Goal: Find specific page/section: Find specific page/section

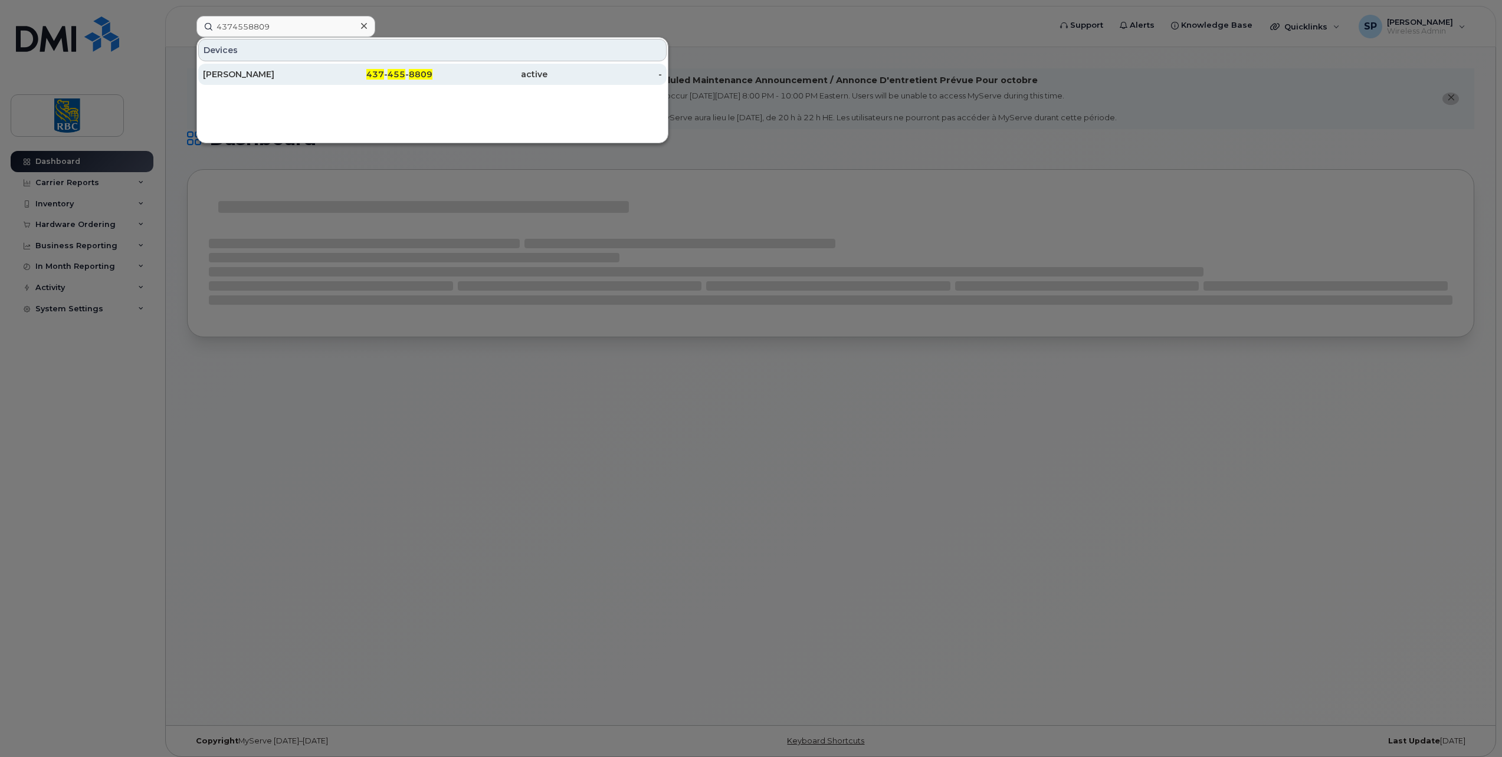
type input "4374558809"
click at [254, 70] on div "[PERSON_NAME]" at bounding box center [260, 74] width 115 height 12
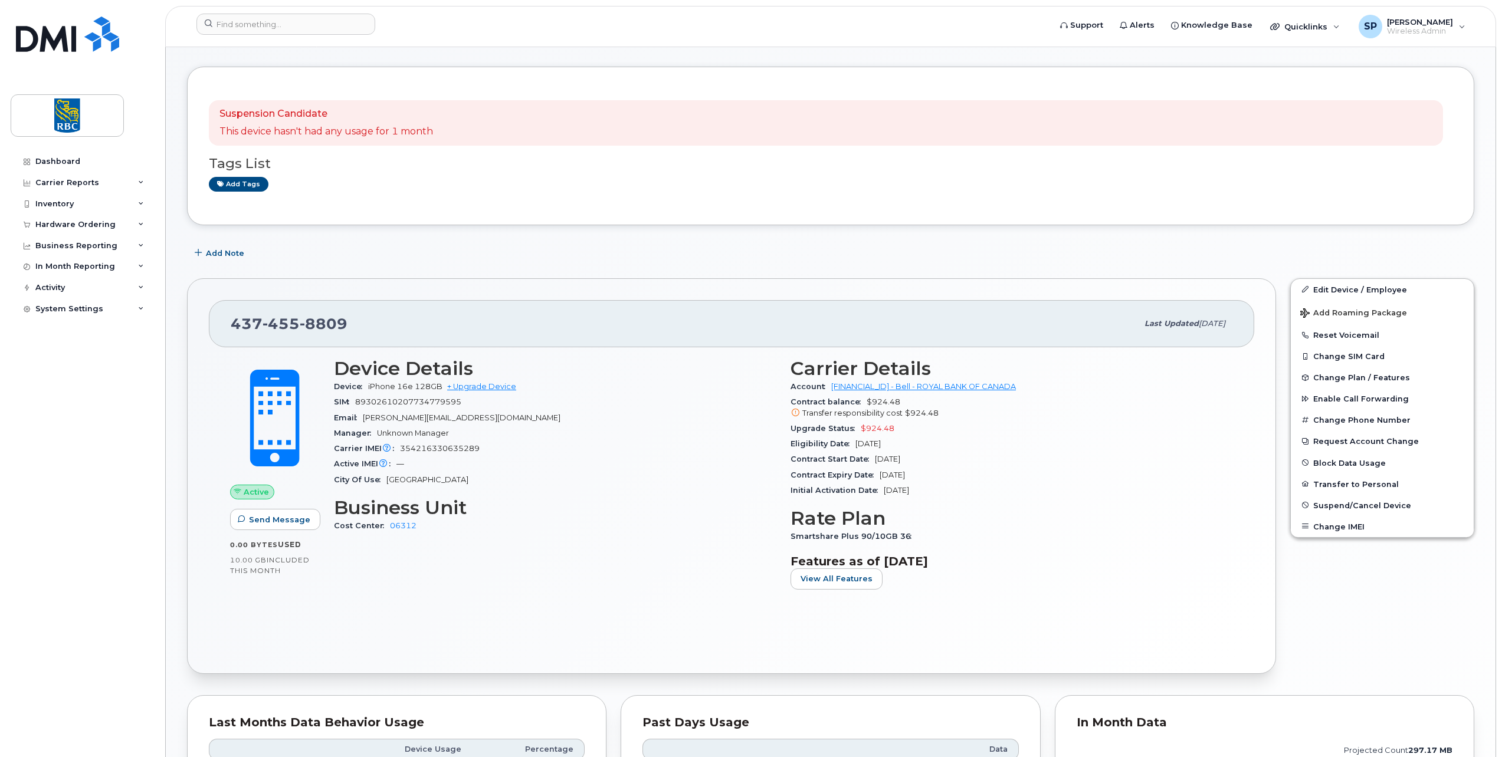
scroll to position [7, 0]
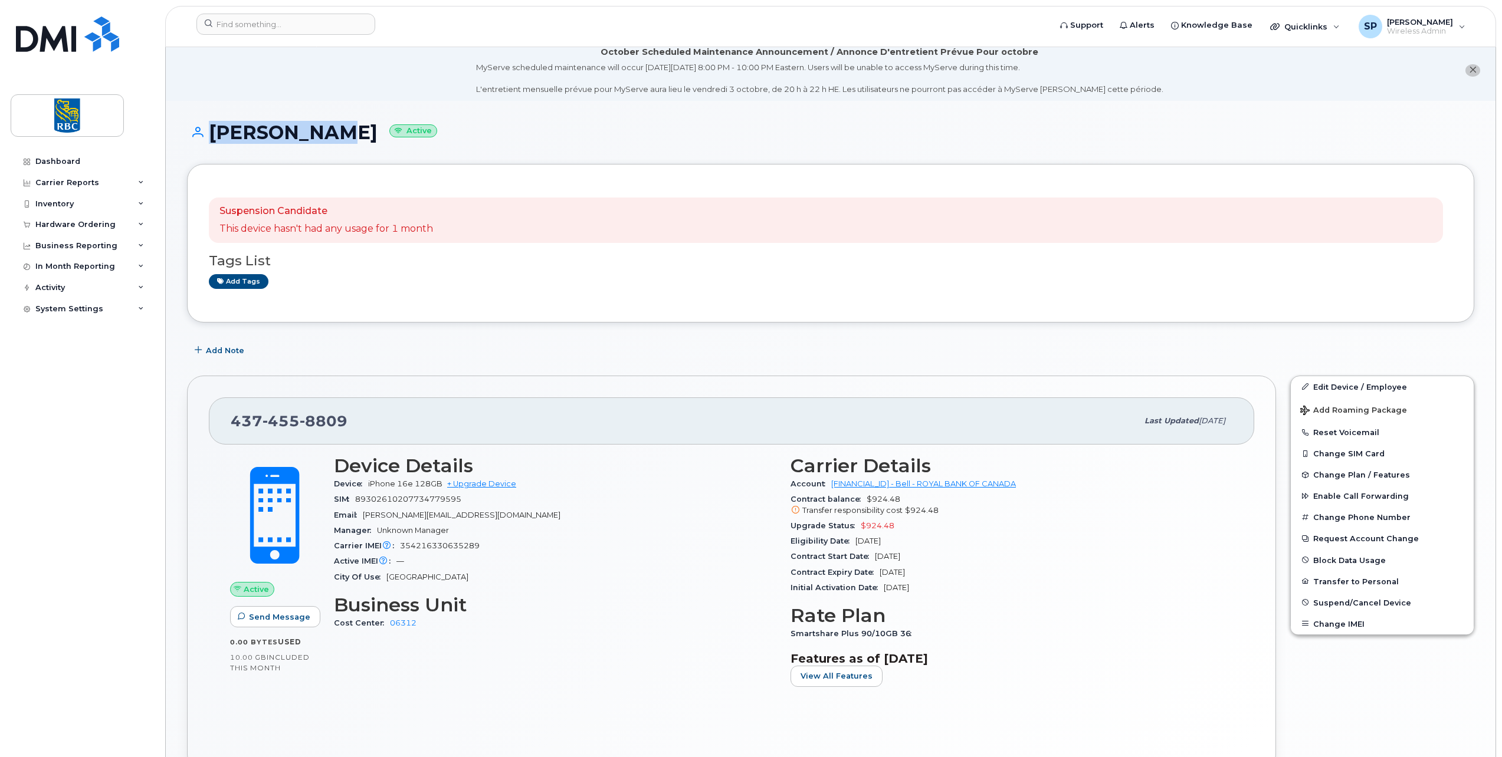
drag, startPoint x: 309, startPoint y: 134, endPoint x: 201, endPoint y: 134, distance: 108.0
click at [201, 134] on h1 "Petru Ciur Active" at bounding box center [830, 132] width 1287 height 21
copy h1 "Petru Ciur"
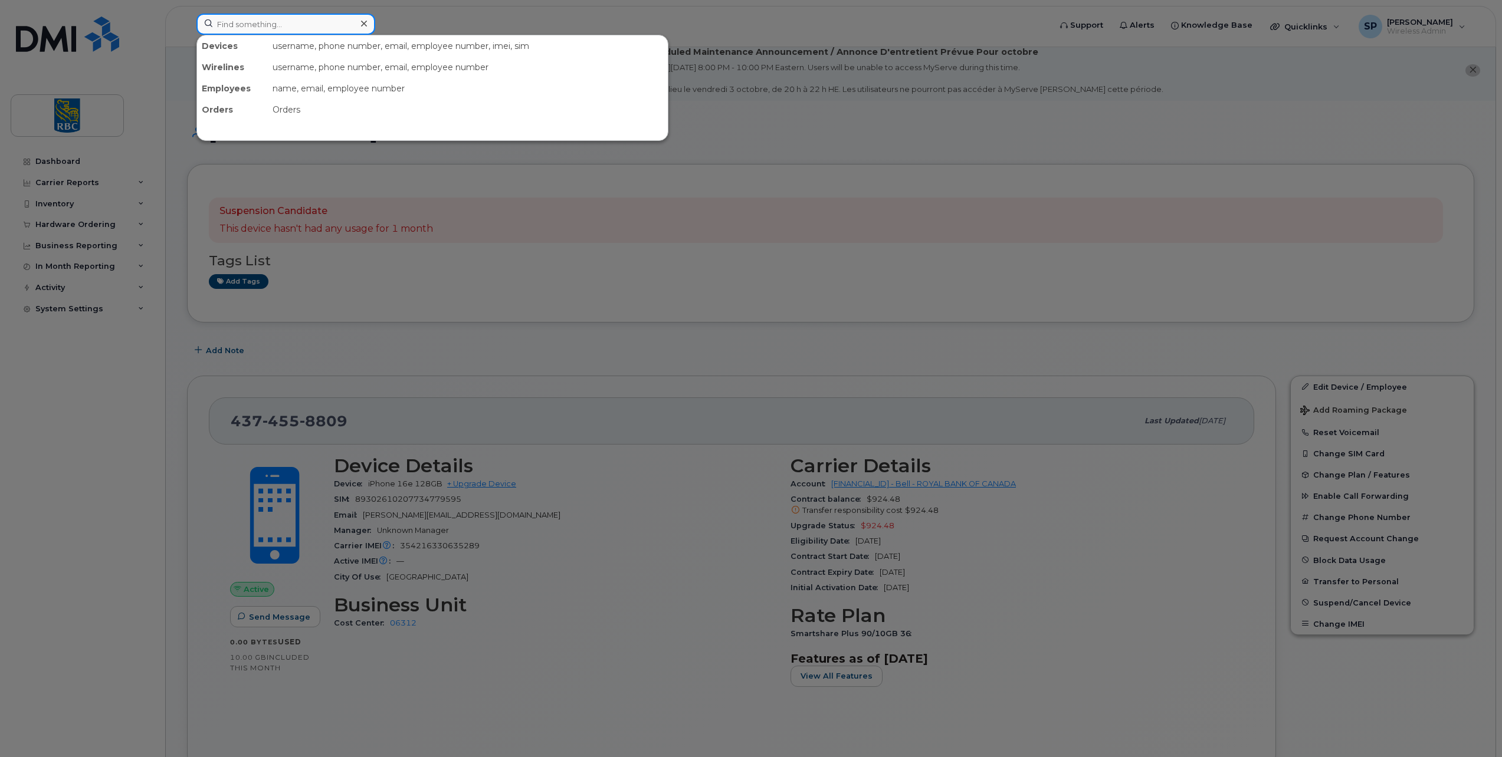
click at [252, 19] on input at bounding box center [285, 24] width 179 height 21
paste input "4164769564"
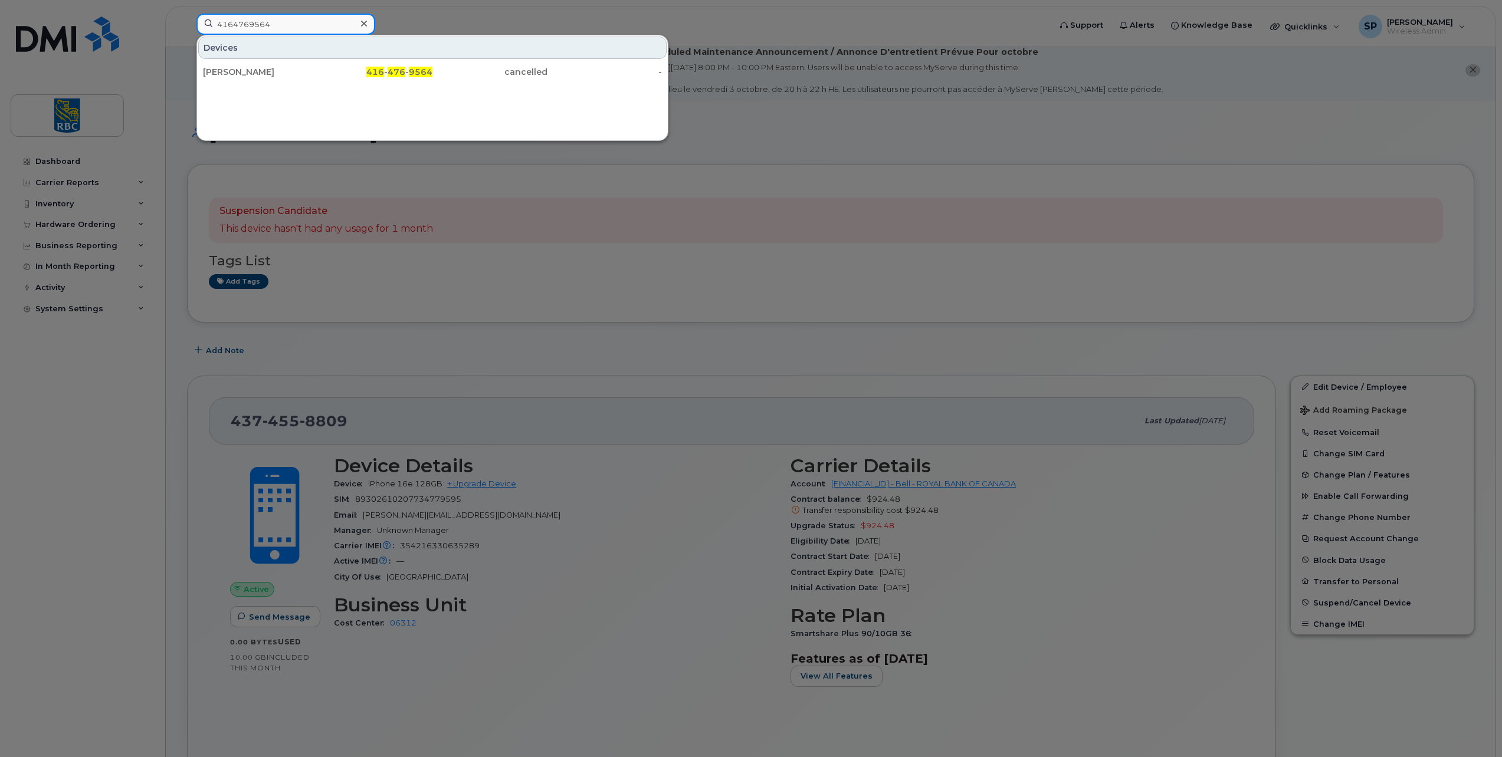
click at [229, 21] on input "4164769564" at bounding box center [285, 24] width 179 height 21
paste input "374558809"
type input "4374558809"
click at [218, 70] on div "Petru Ciur" at bounding box center [260, 72] width 115 height 12
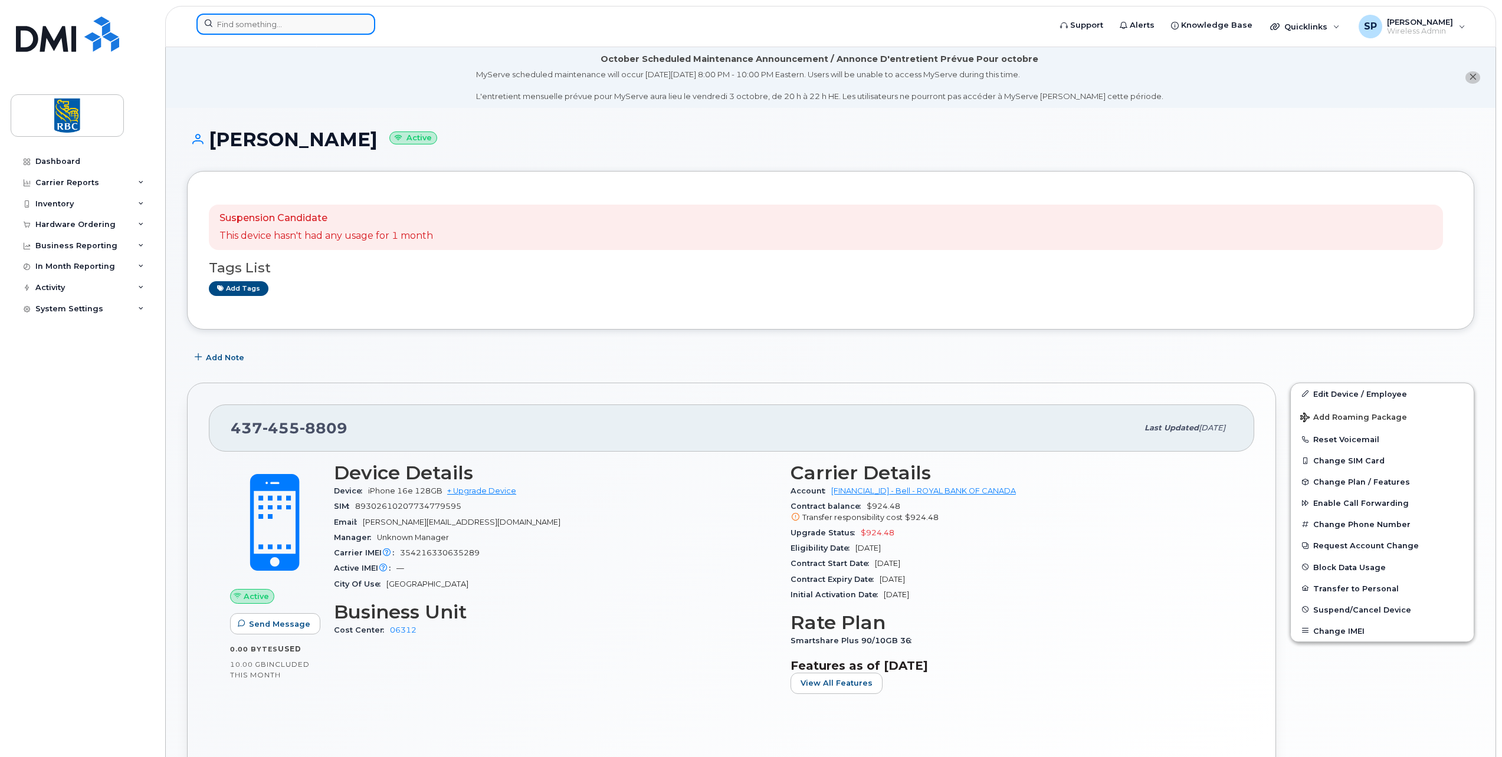
click at [263, 22] on input at bounding box center [285, 24] width 179 height 21
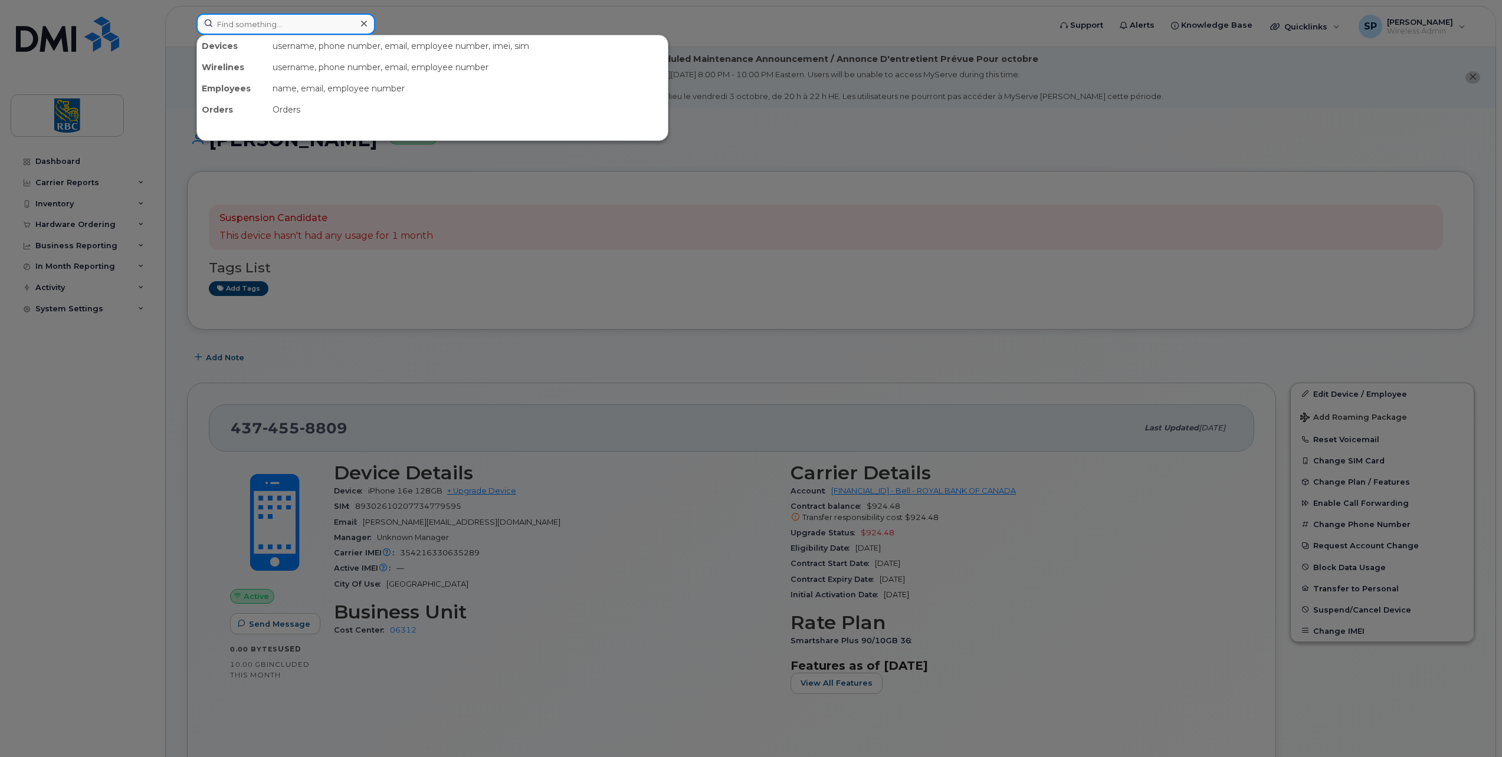
paste input "416-676-6122"
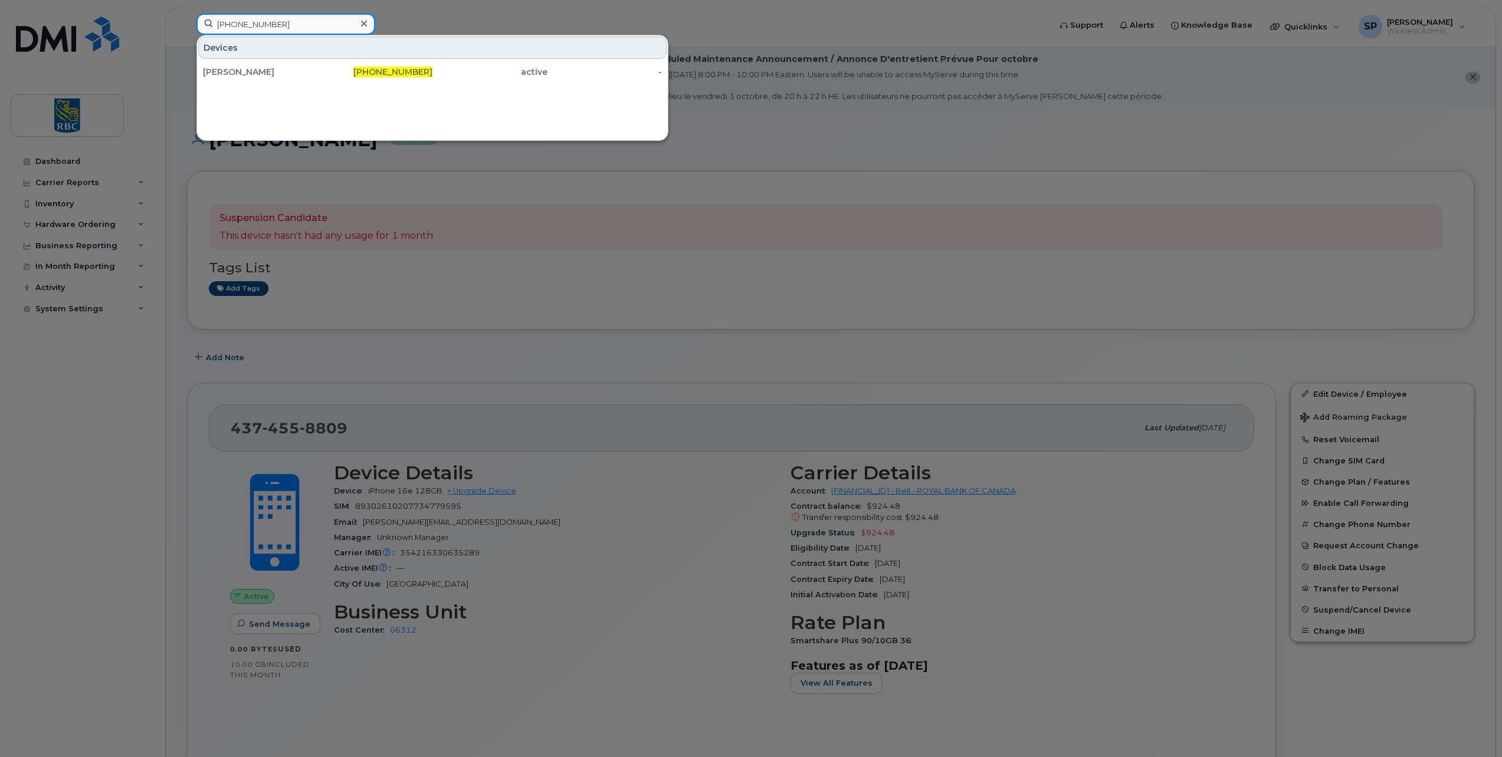
type input "416-676-6122"
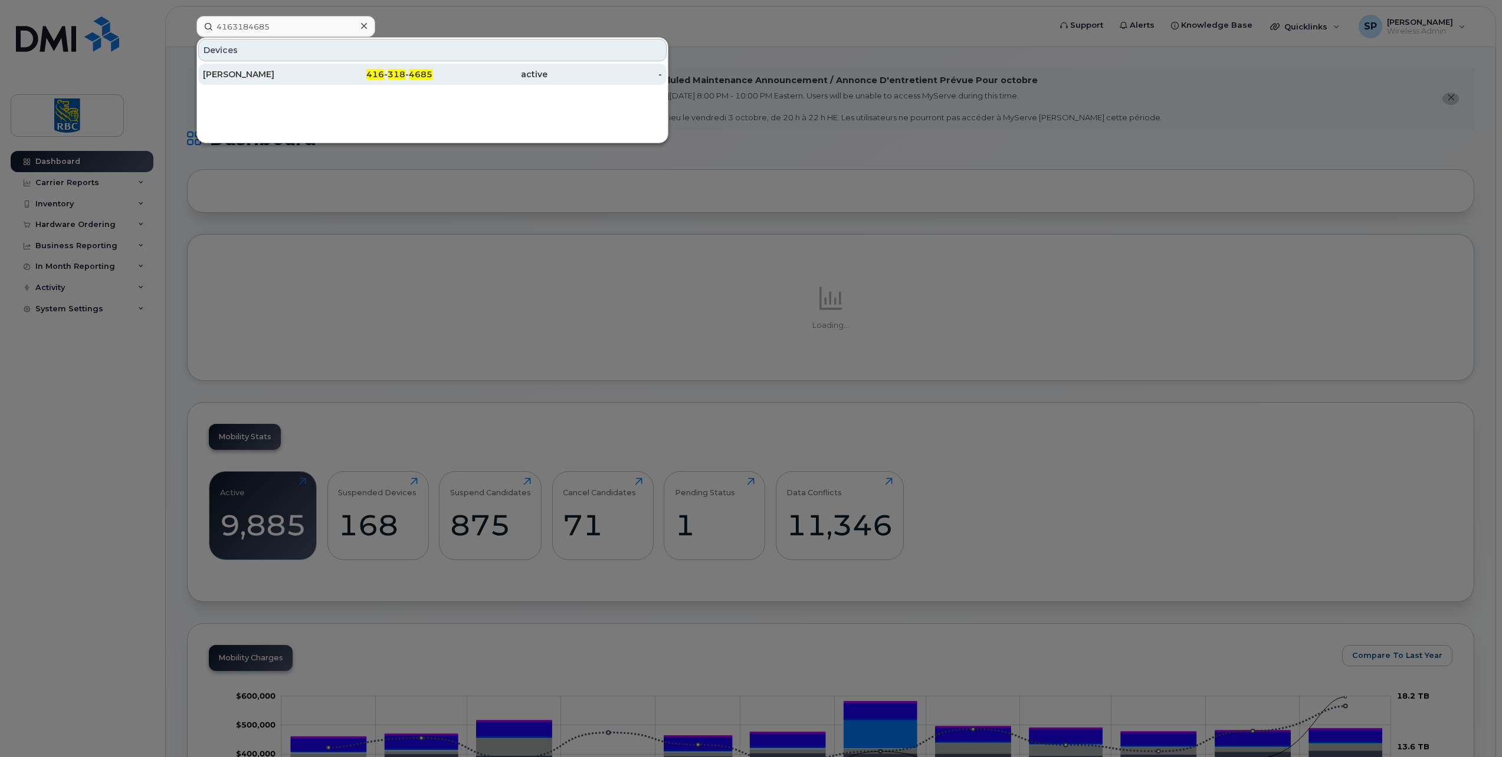
type input "4163184685"
click at [239, 74] on div "Aaron Wan" at bounding box center [260, 74] width 115 height 12
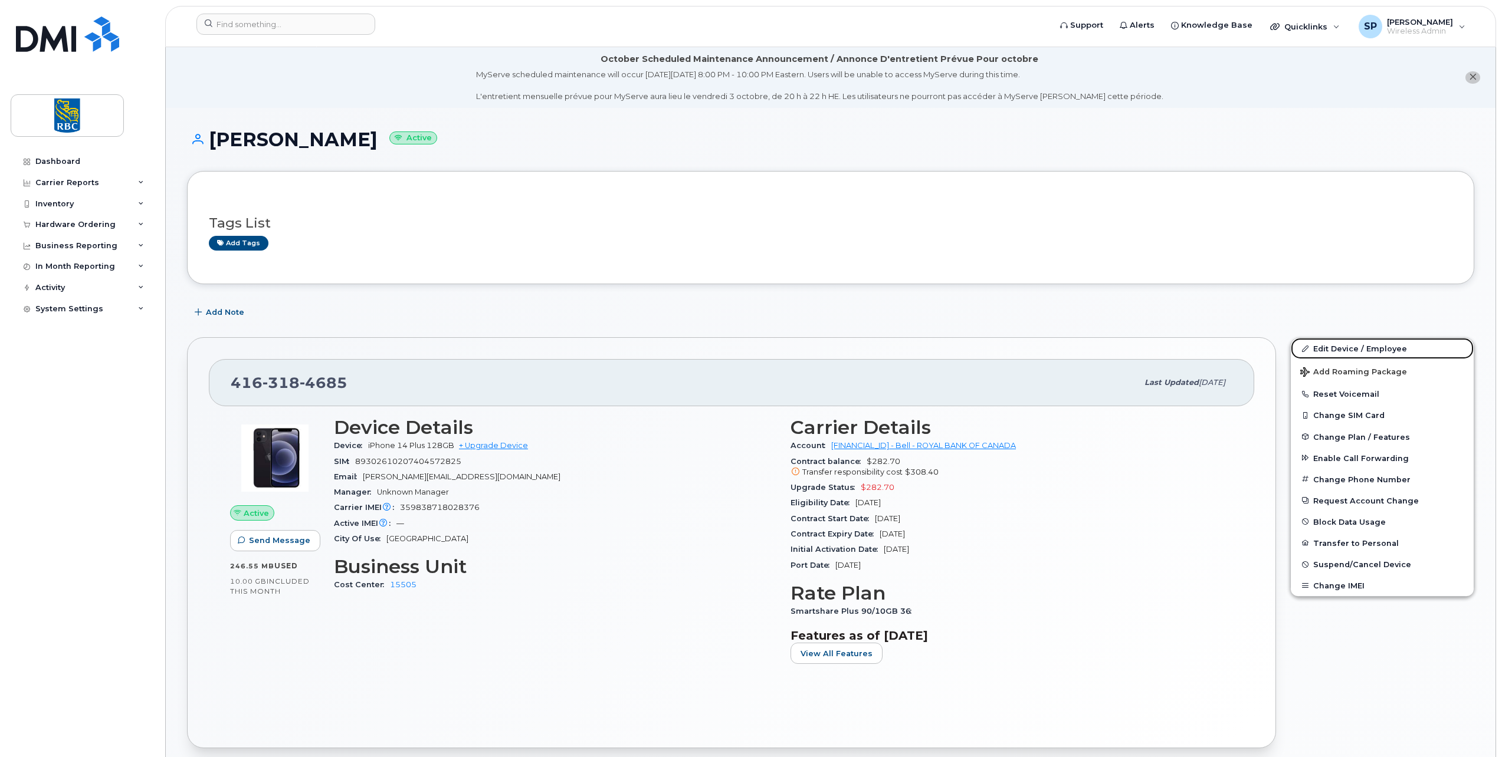
drag, startPoint x: 1345, startPoint y: 354, endPoint x: 1273, endPoint y: 365, distance: 72.8
click at [1345, 354] on link "Edit Device / Employee" at bounding box center [1382, 348] width 183 height 21
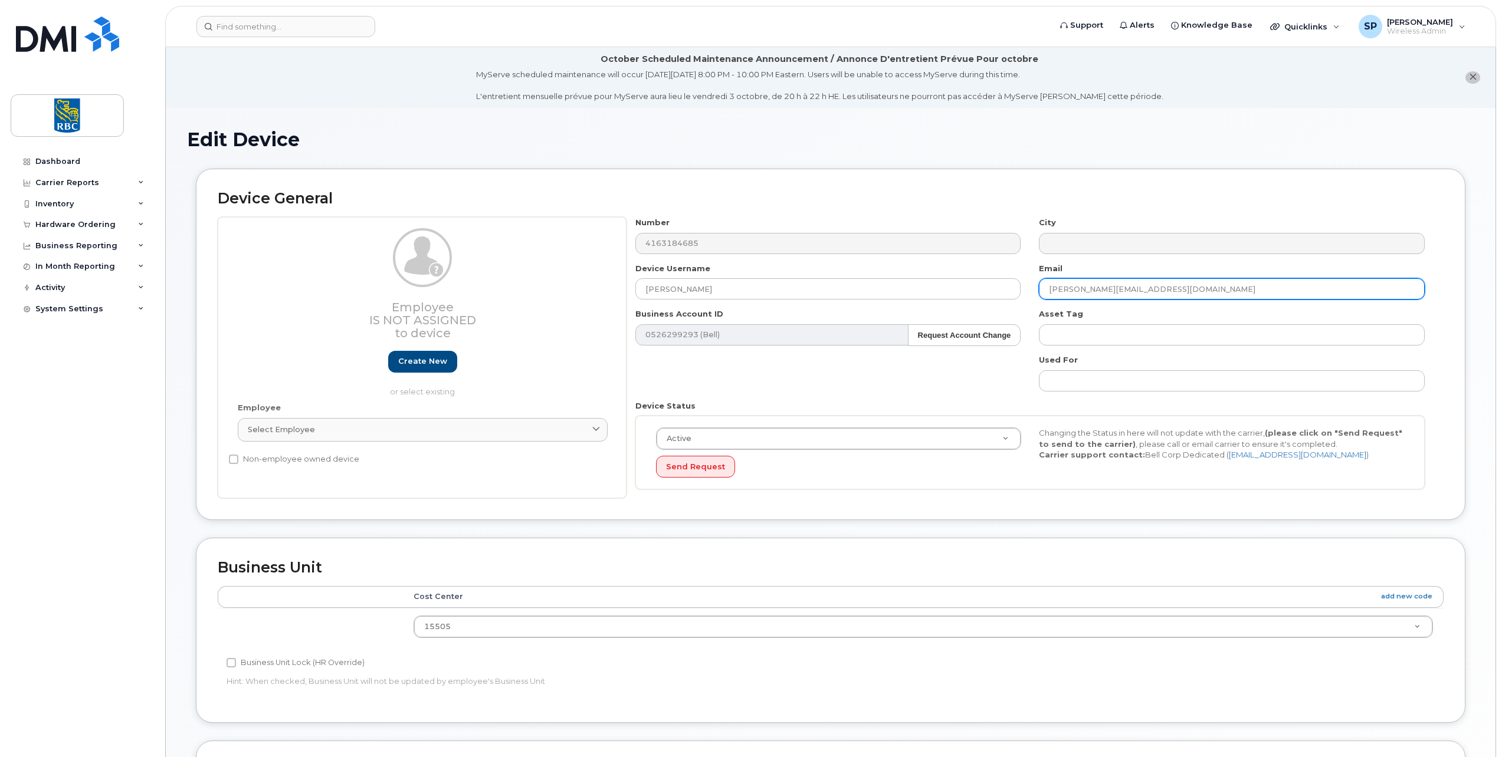
drag, startPoint x: 1146, startPoint y: 289, endPoint x: 968, endPoint y: 278, distance: 177.9
click at [969, 278] on div "Number 4163184685 City Device Username Aaron Wan Email aaron.wan@rbc.com Busine…" at bounding box center [1030, 357] width 808 height 281
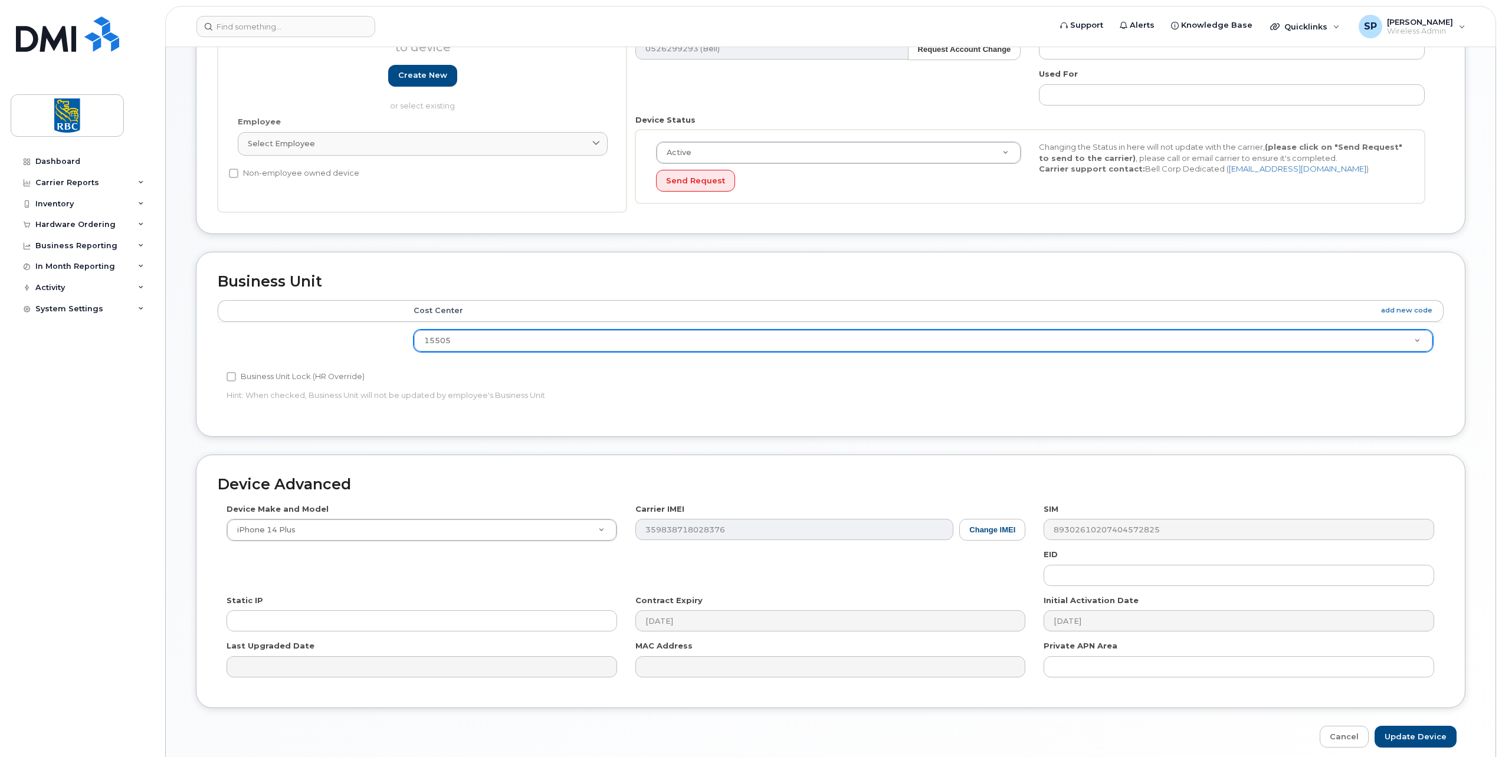
scroll to position [336, 0]
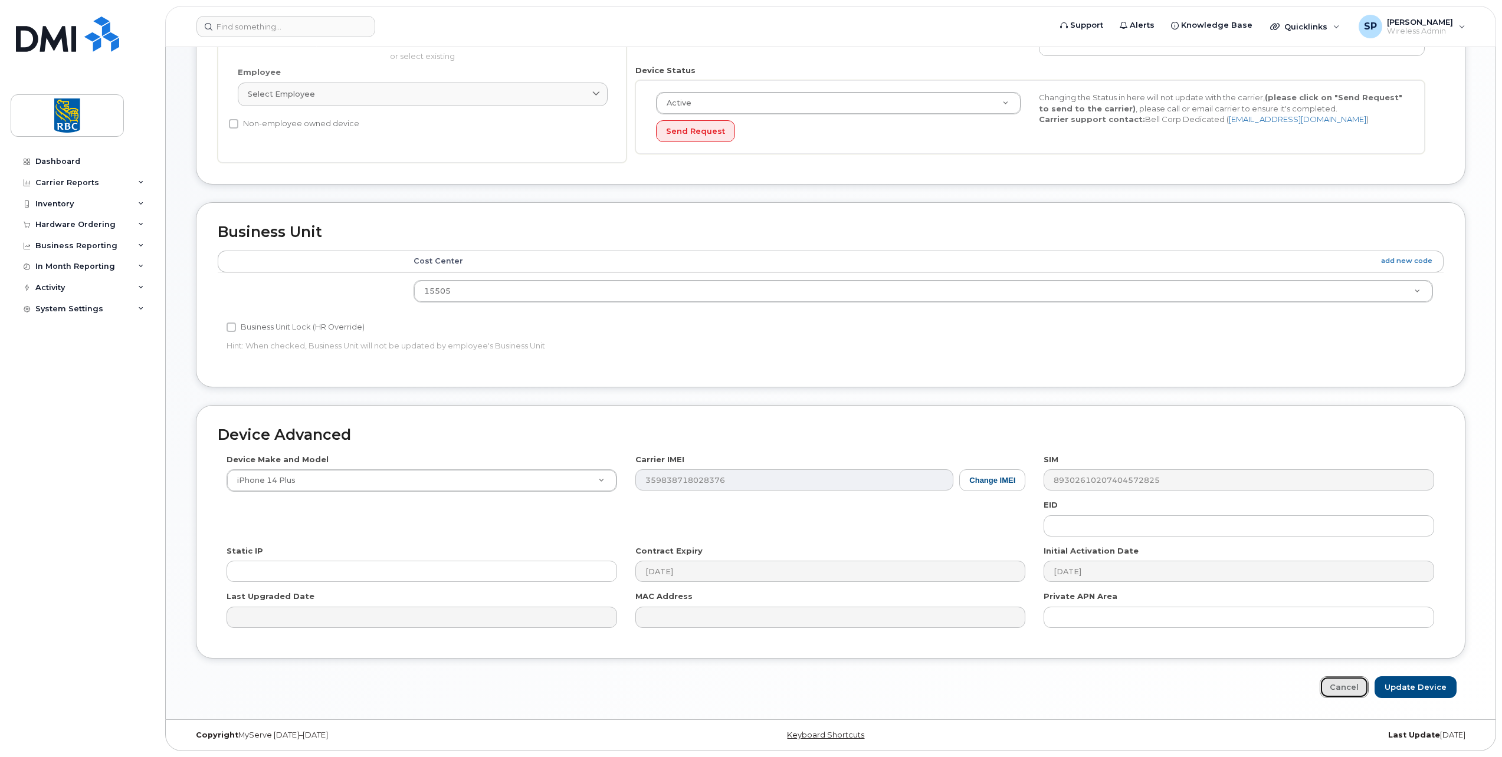
drag, startPoint x: 1342, startPoint y: 687, endPoint x: 1078, endPoint y: 605, distance: 276.3
click at [1341, 687] on link "Cancel" at bounding box center [1344, 688] width 49 height 22
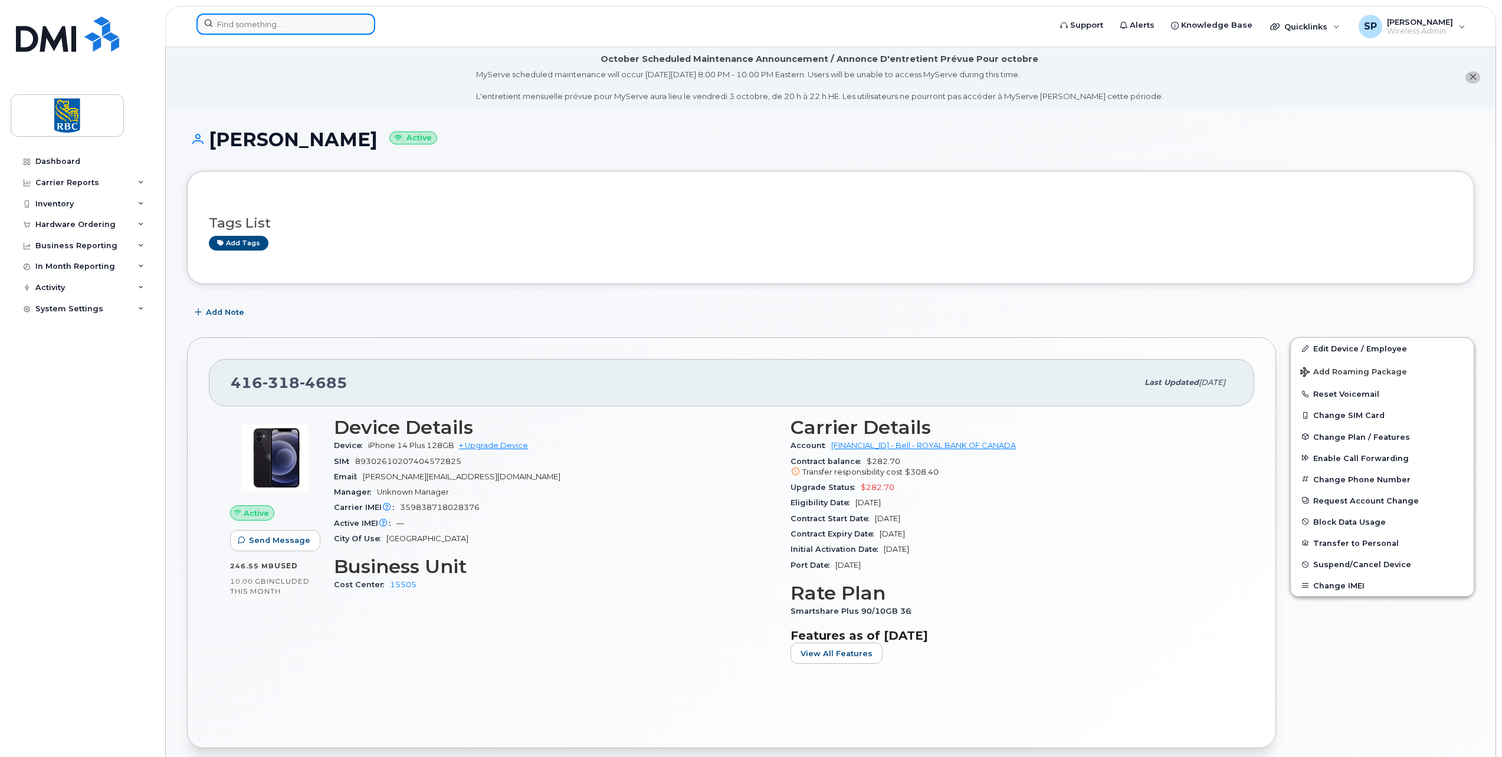
click at [328, 28] on input at bounding box center [285, 24] width 179 height 21
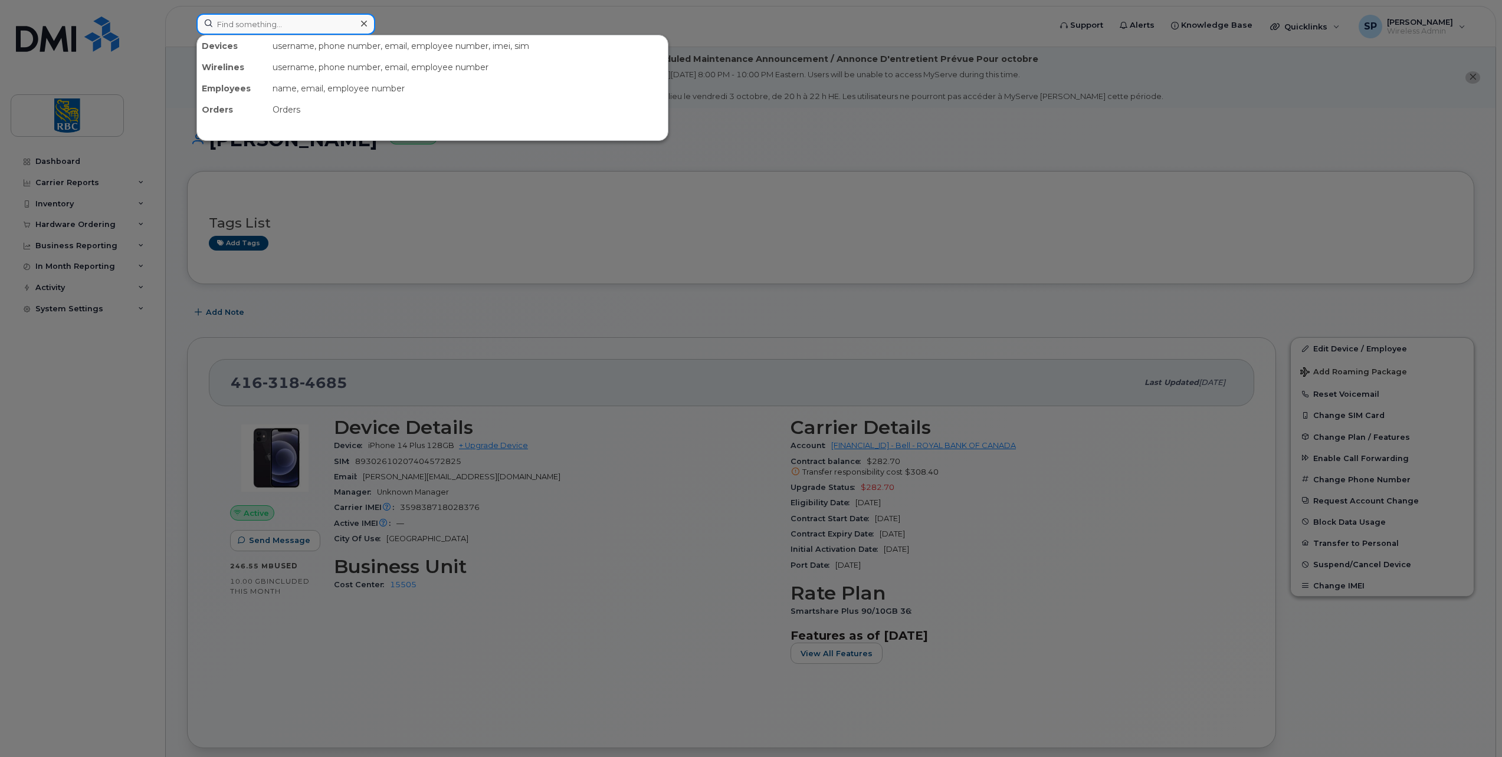
paste input "RITM21049665"
type input "RITM21049665"
drag, startPoint x: 174, startPoint y: 27, endPoint x: 156, endPoint y: 22, distance: 18.2
click at [187, 24] on div "RITM21049665 No results" at bounding box center [619, 27] width 865 height 26
click at [294, 25] on input at bounding box center [285, 24] width 179 height 21
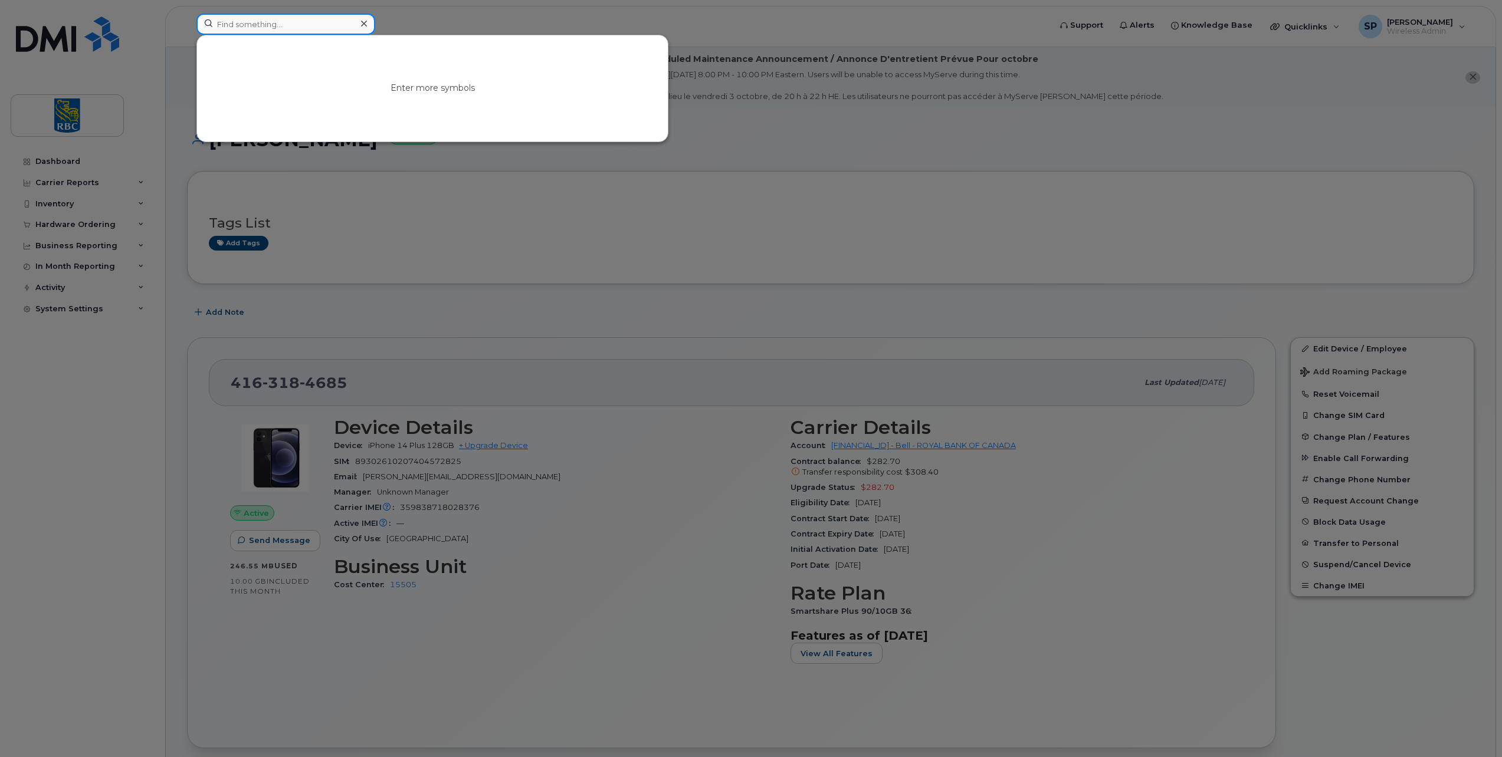
paste input "4162092841"
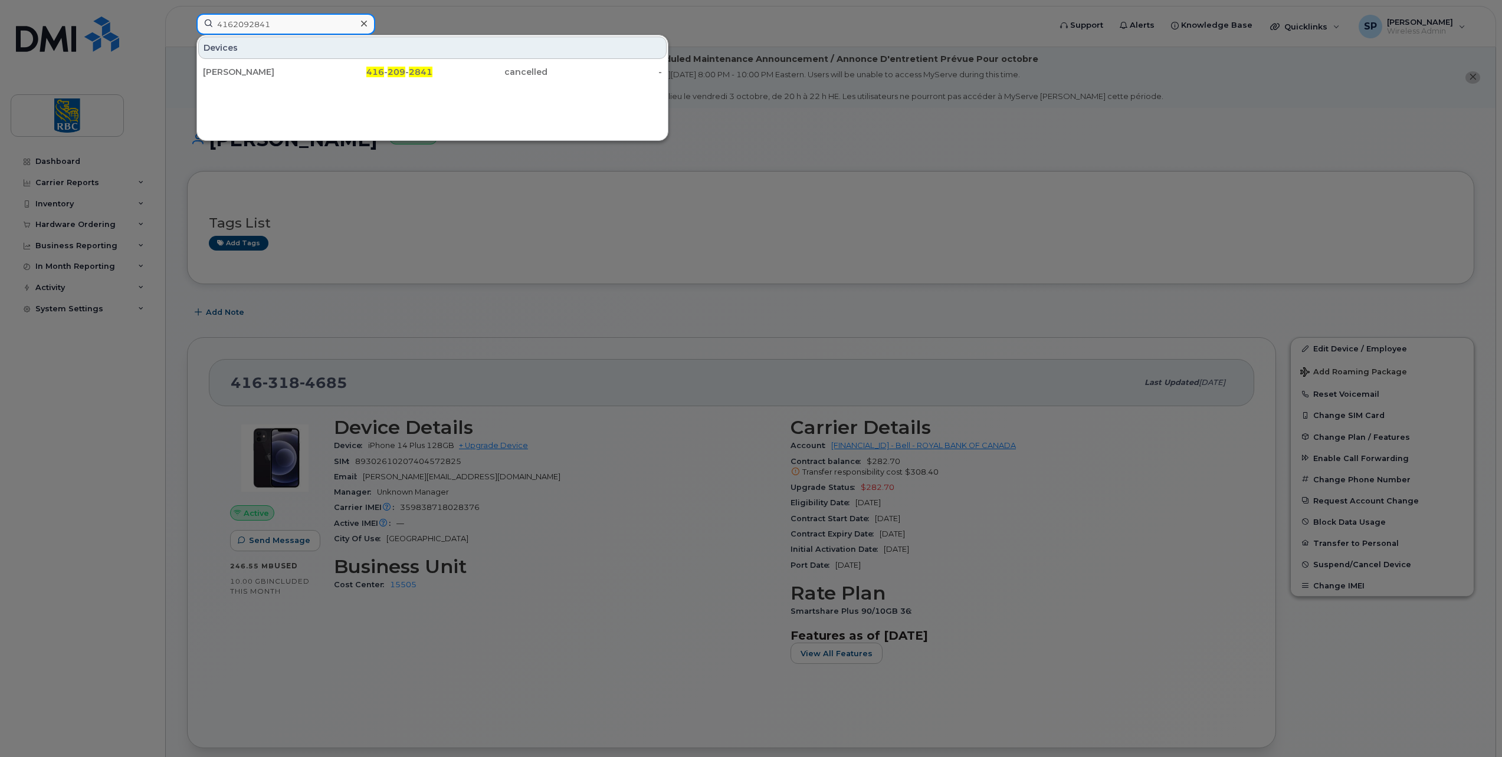
click at [244, 22] on input "4162092841" at bounding box center [285, 24] width 179 height 21
paste input "6766122"
type input "4166766122"
click at [240, 74] on div "[PERSON_NAME]" at bounding box center [260, 72] width 115 height 12
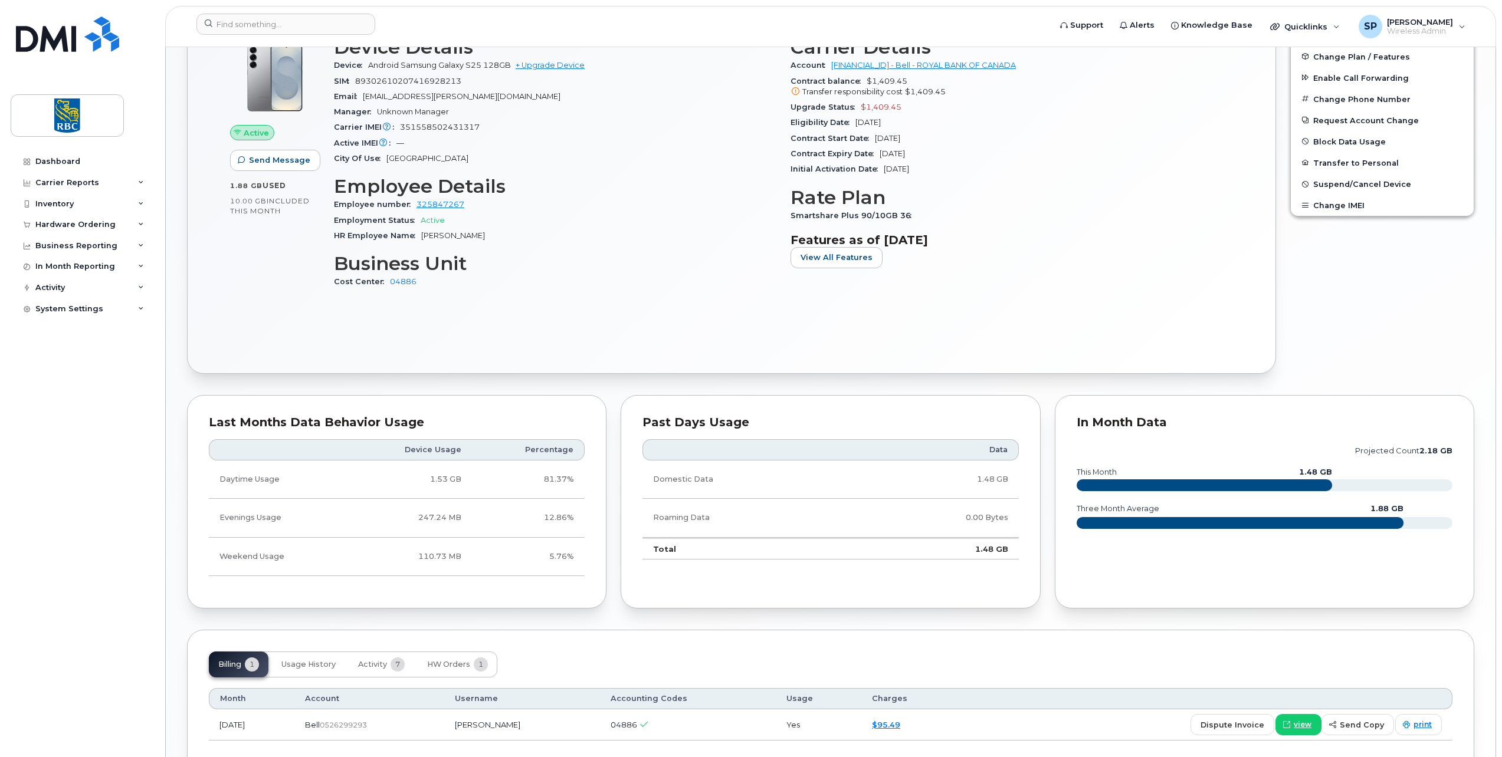
scroll to position [556, 0]
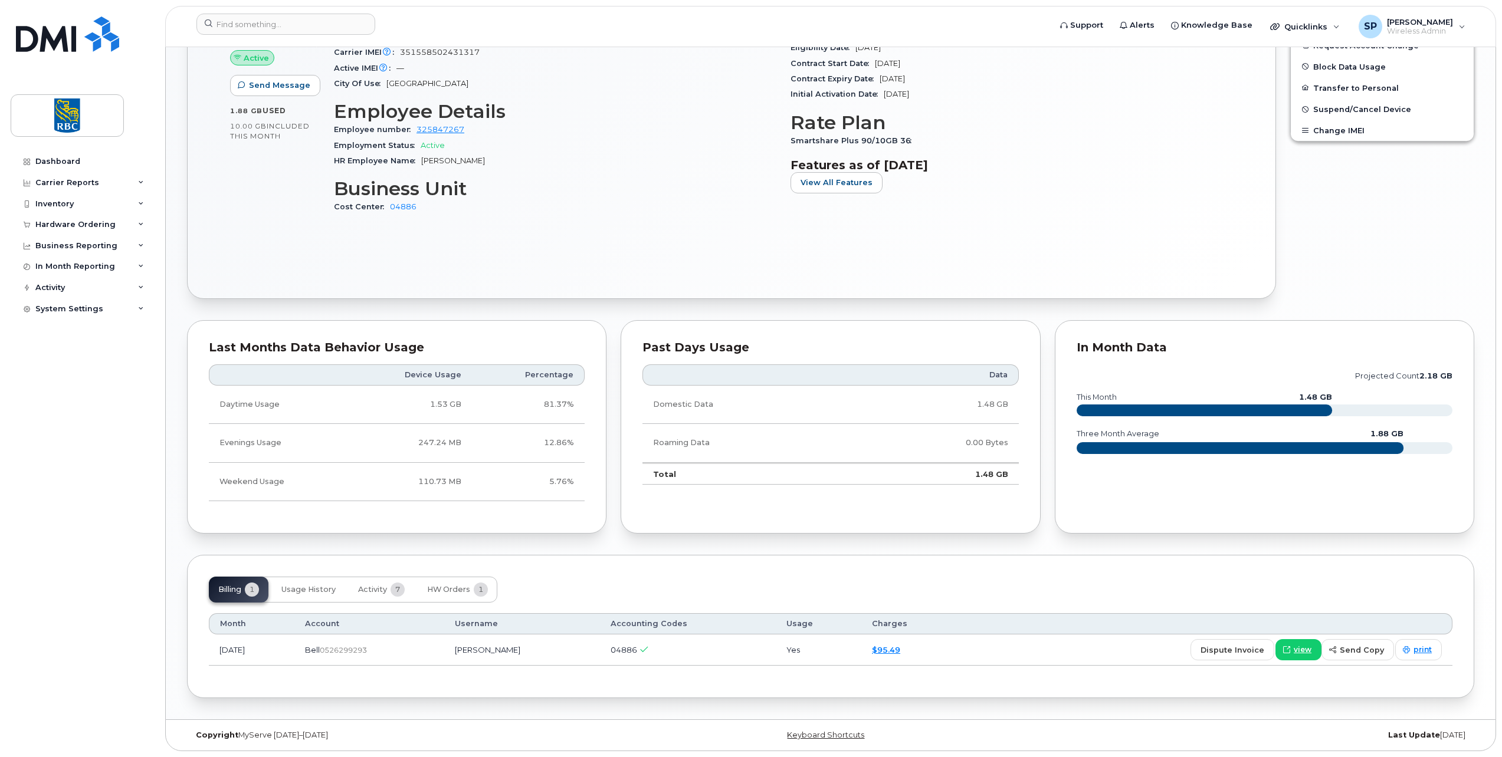
drag, startPoint x: 359, startPoint y: 652, endPoint x: 346, endPoint y: 653, distance: 13.0
click at [346, 652] on div "Bell  0526299293" at bounding box center [369, 650] width 128 height 11
copy span "0526299293"
click at [268, 21] on input at bounding box center [285, 24] width 179 height 21
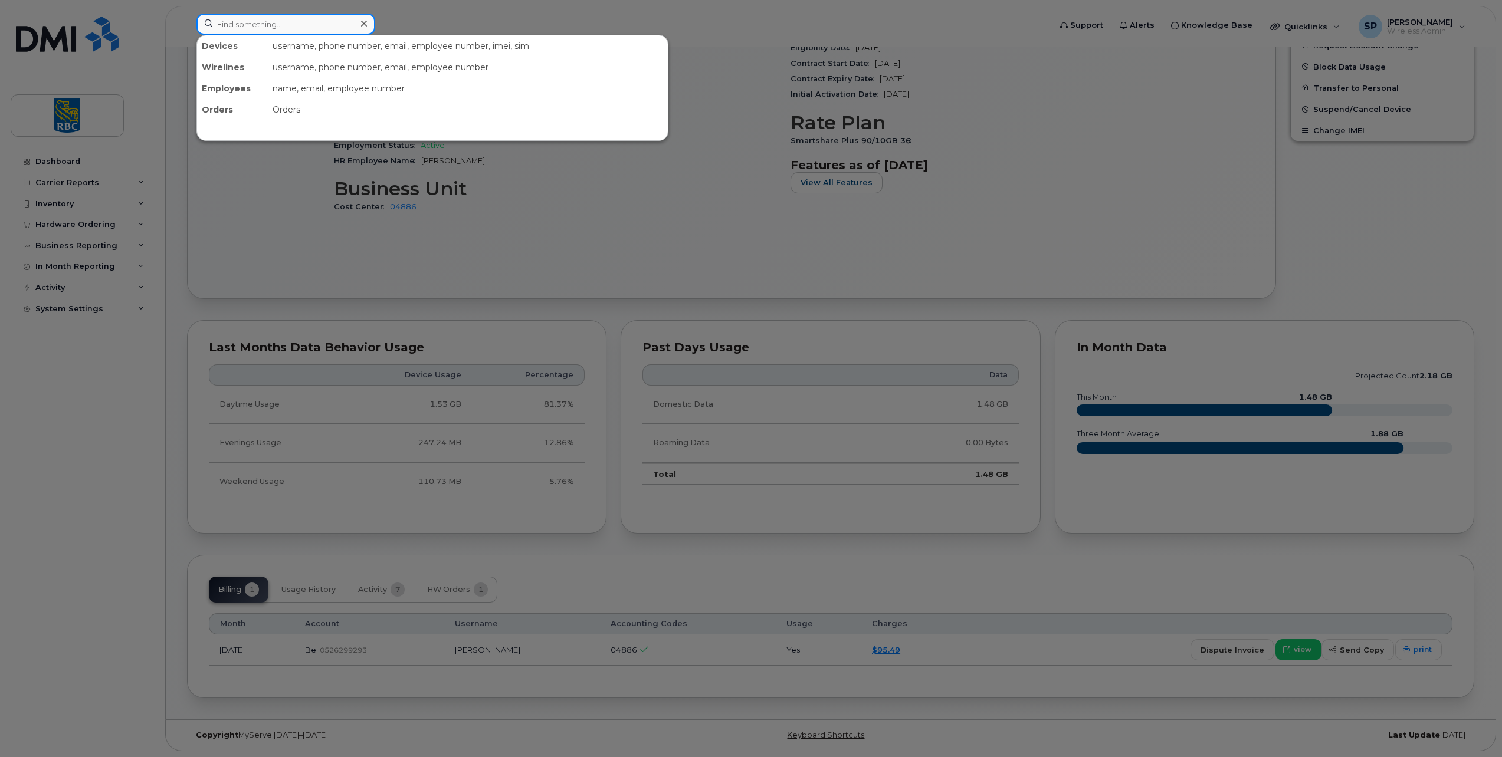
paste input "6479847385"
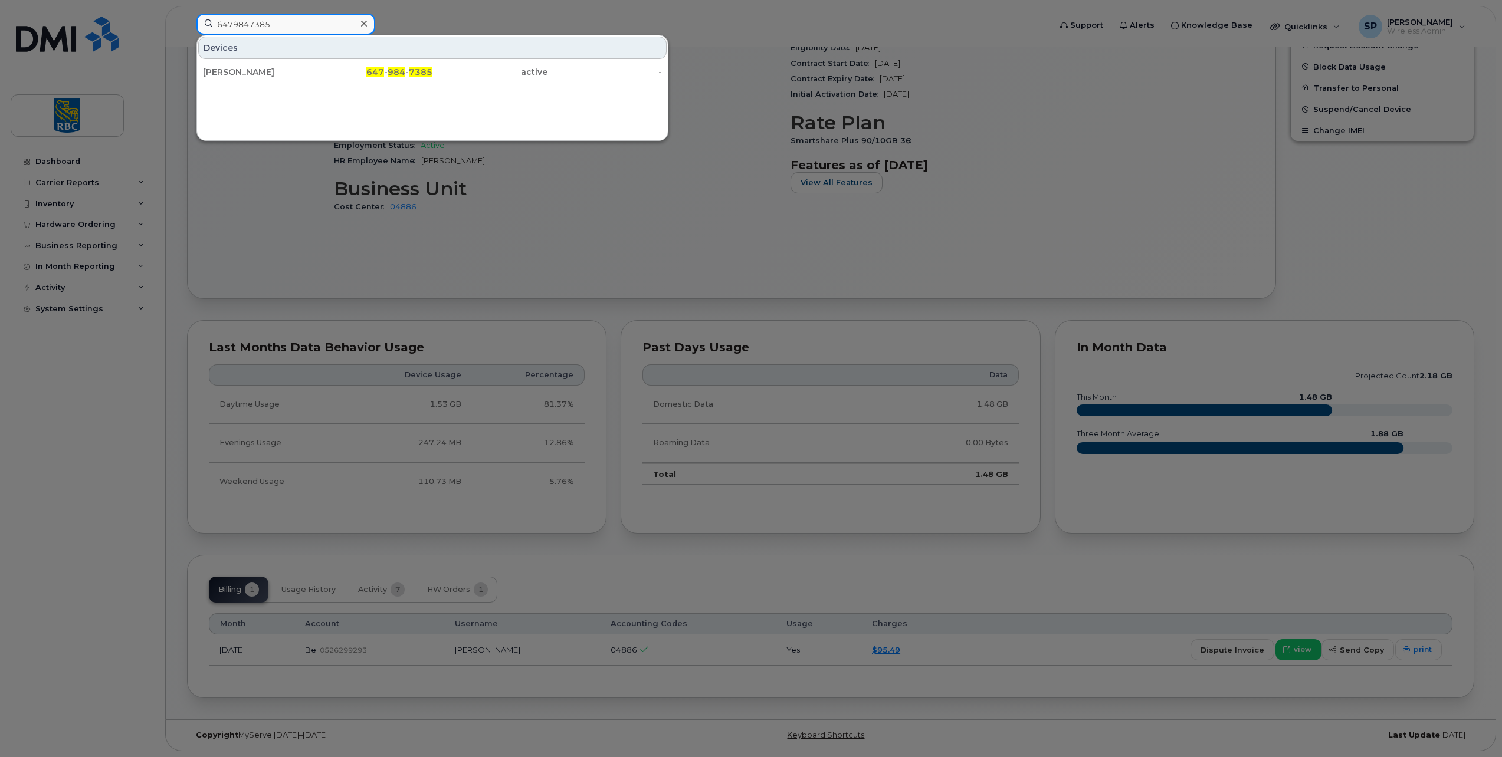
type input "6479847385"
click at [263, 77] on div "[PERSON_NAME]" at bounding box center [260, 72] width 115 height 12
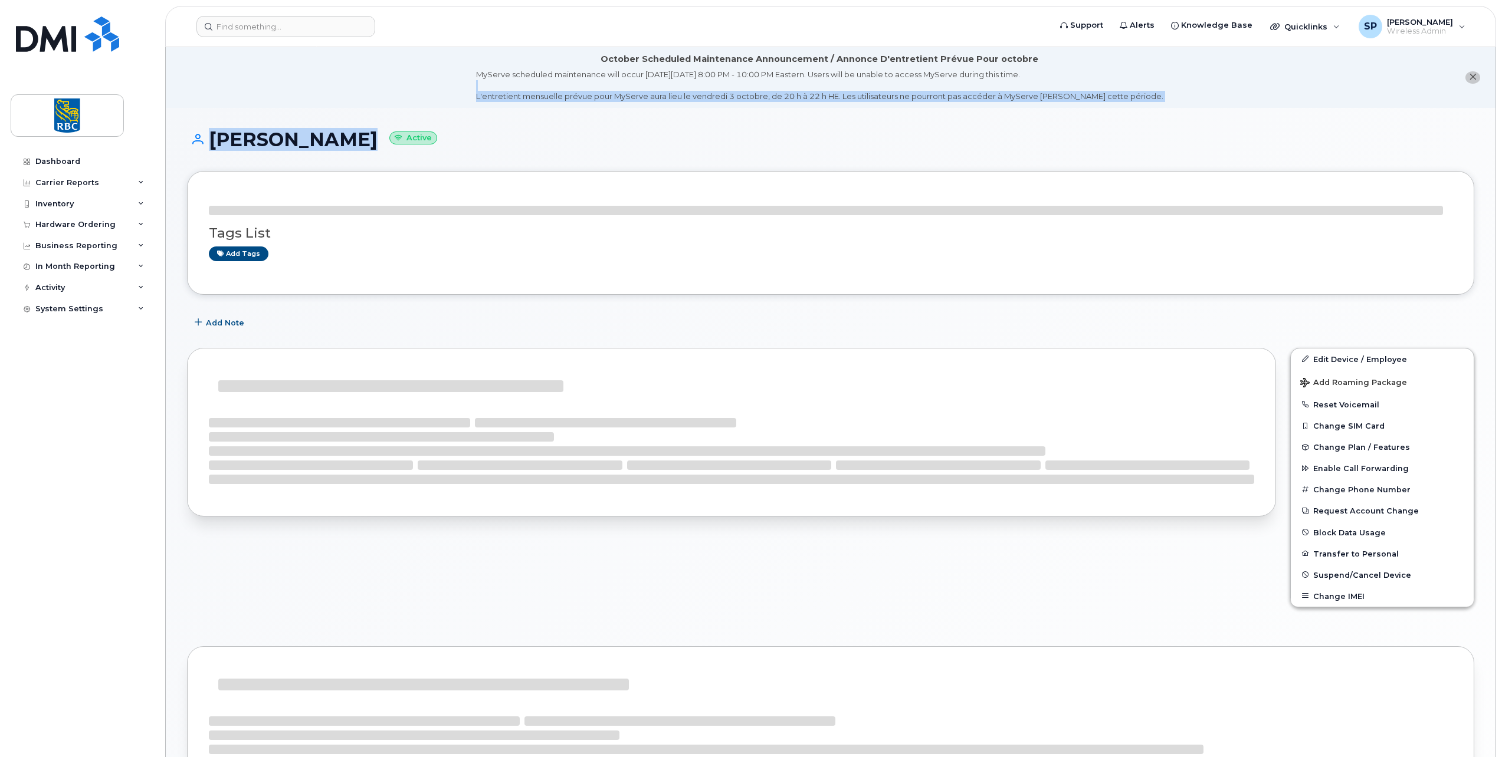
drag, startPoint x: 343, startPoint y: 84, endPoint x: 205, endPoint y: 83, distance: 138.0
click at [205, 83] on div "October Scheduled Maintenance Announcement / Annonce D'entretient Prévue Pour o…" at bounding box center [831, 575] width 1330 height 1057
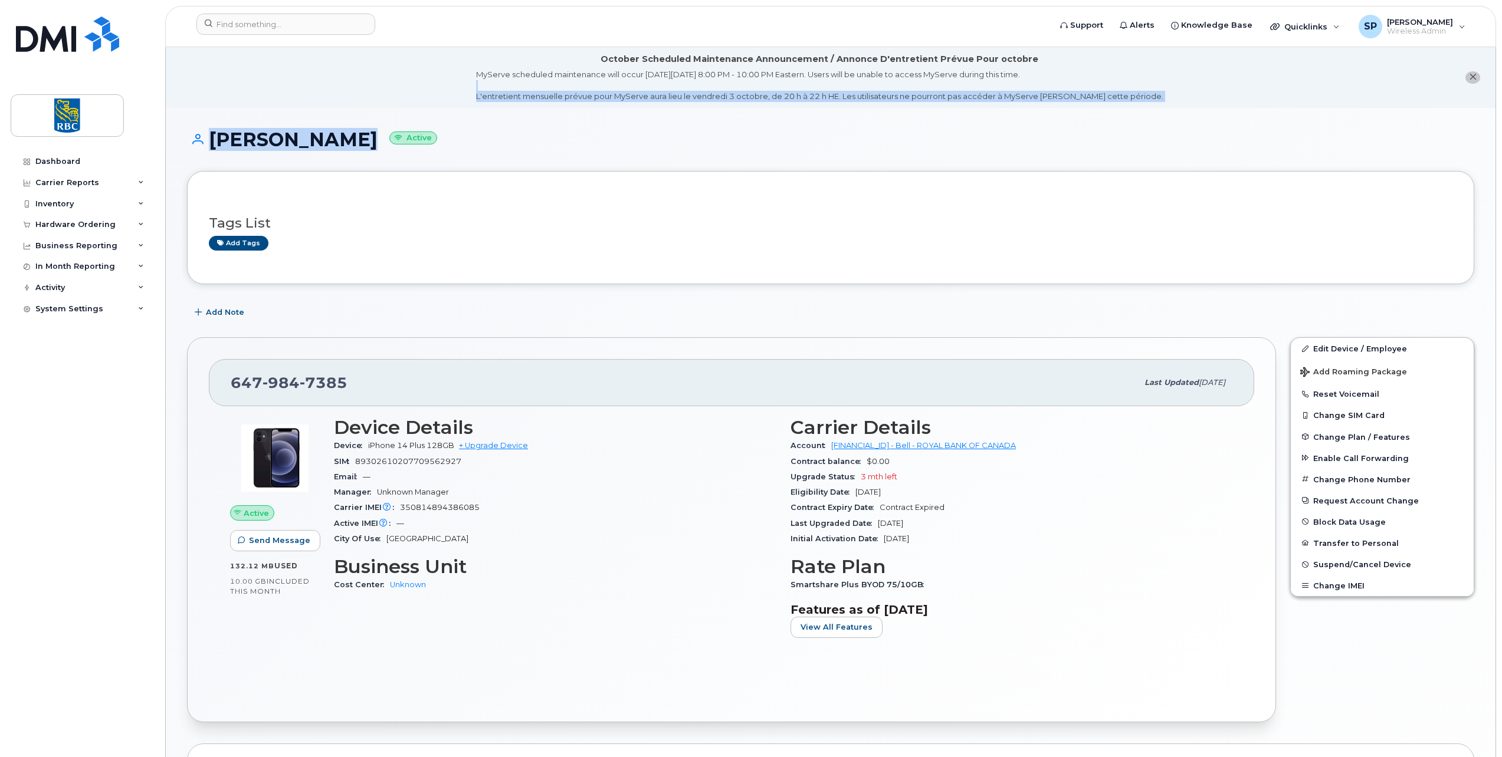
drag, startPoint x: 205, startPoint y: 83, endPoint x: 339, endPoint y: 135, distance: 144.4
click at [339, 134] on h1 "Steve Walker Active" at bounding box center [830, 139] width 1287 height 21
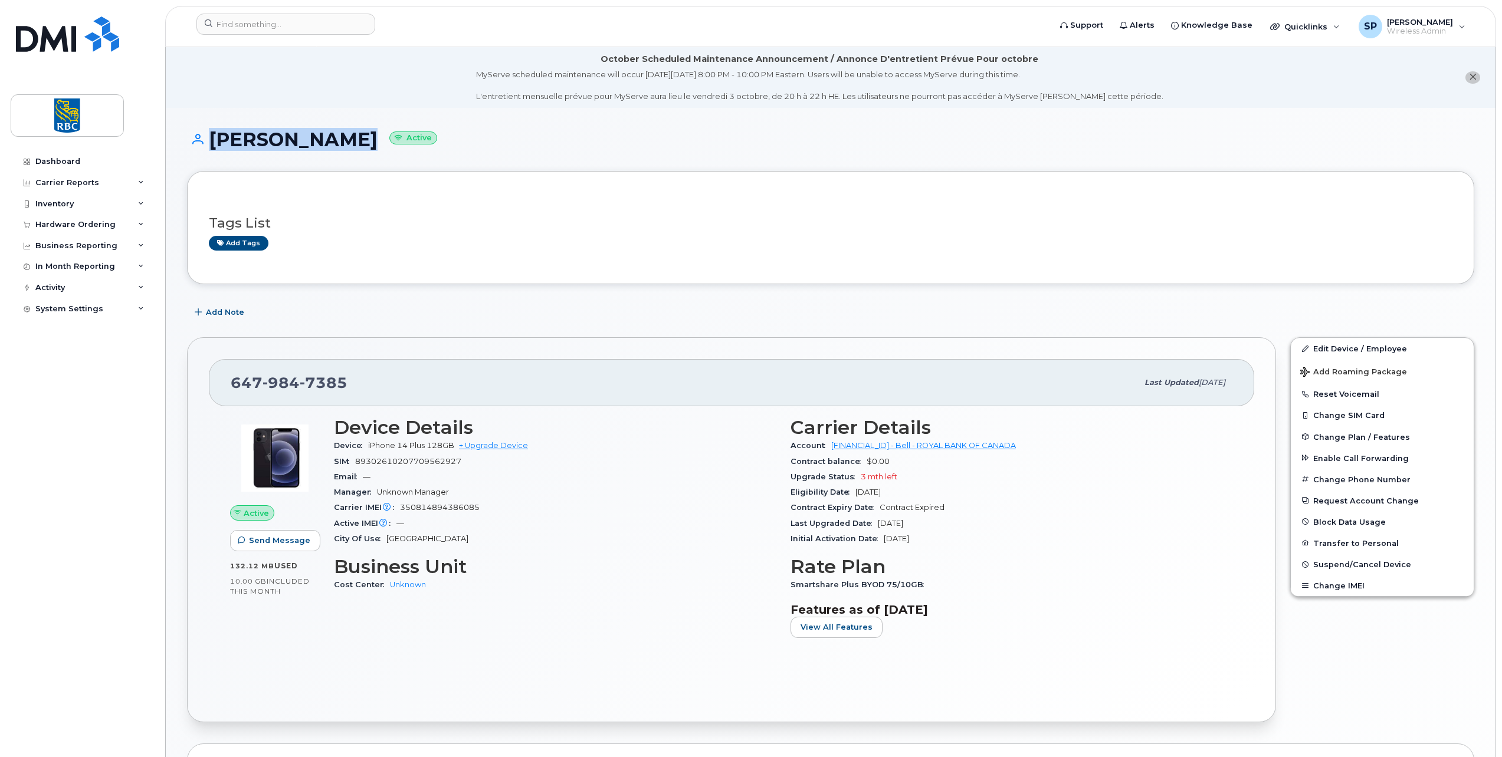
drag, startPoint x: 339, startPoint y: 141, endPoint x: 199, endPoint y: 141, distance: 139.8
click at [199, 141] on h1 "Steve Walker Active" at bounding box center [830, 139] width 1287 height 21
copy h1 "Steve Walker"
click at [438, 503] on span "350814894386085" at bounding box center [440, 507] width 80 height 9
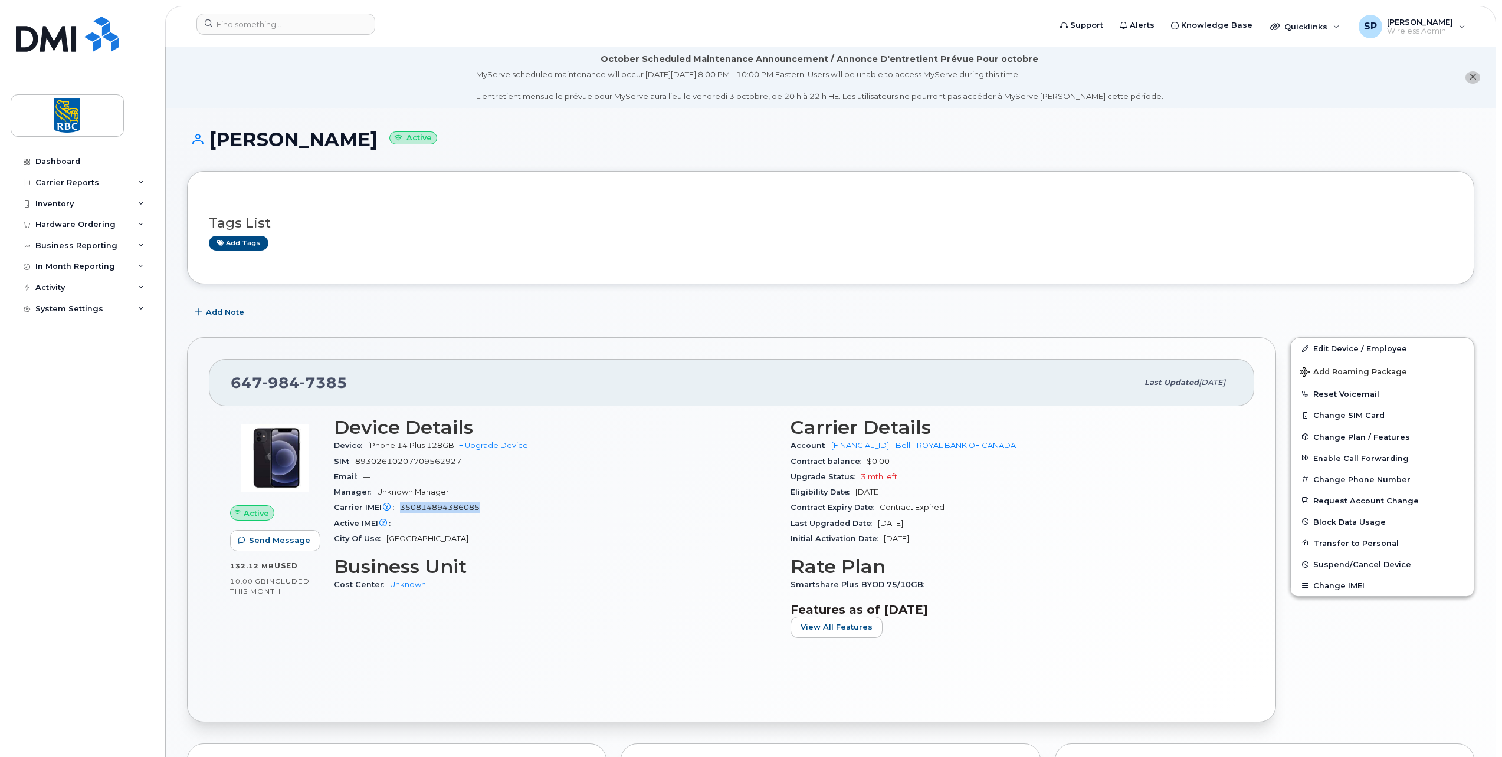
copy span "350814894386085"
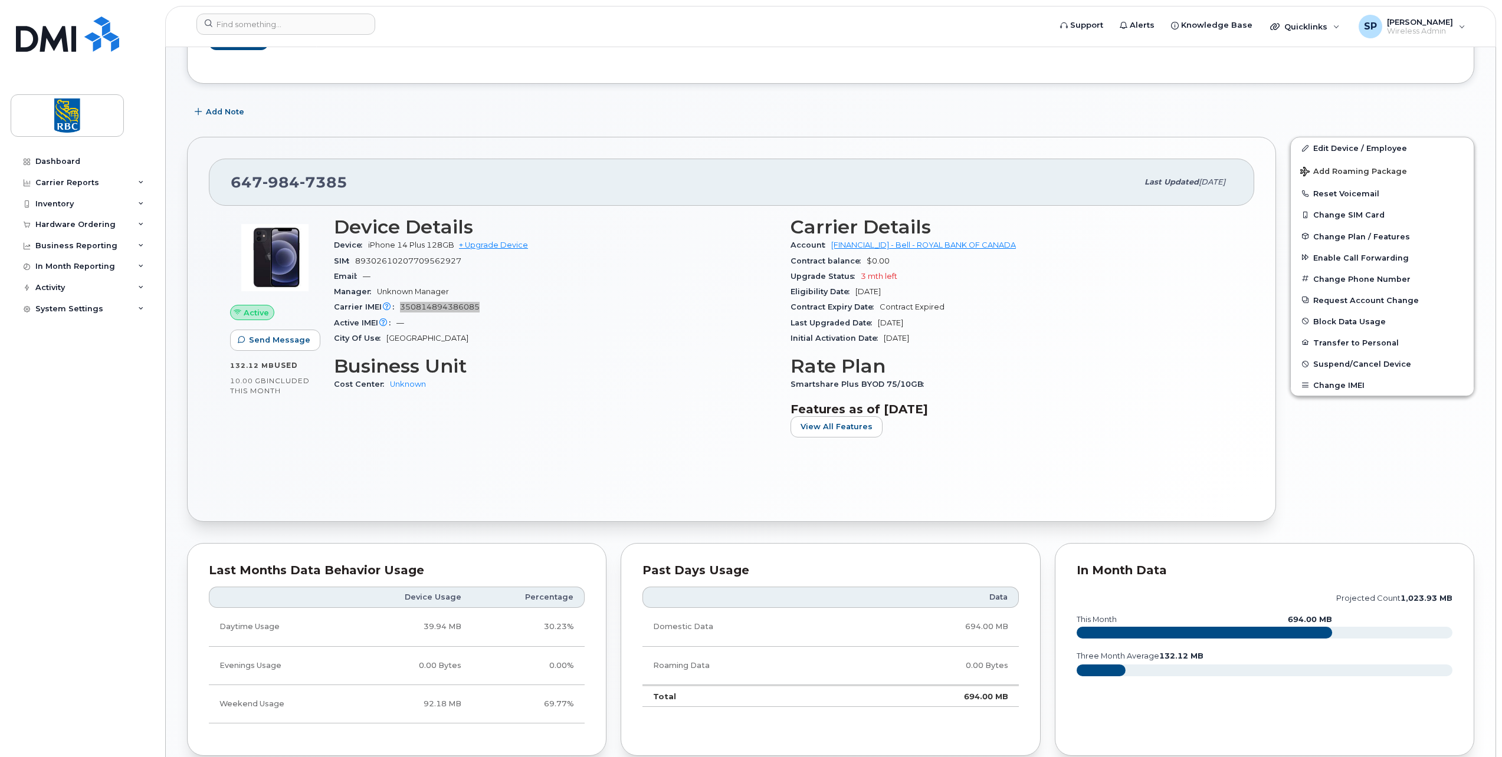
scroll to position [69, 0]
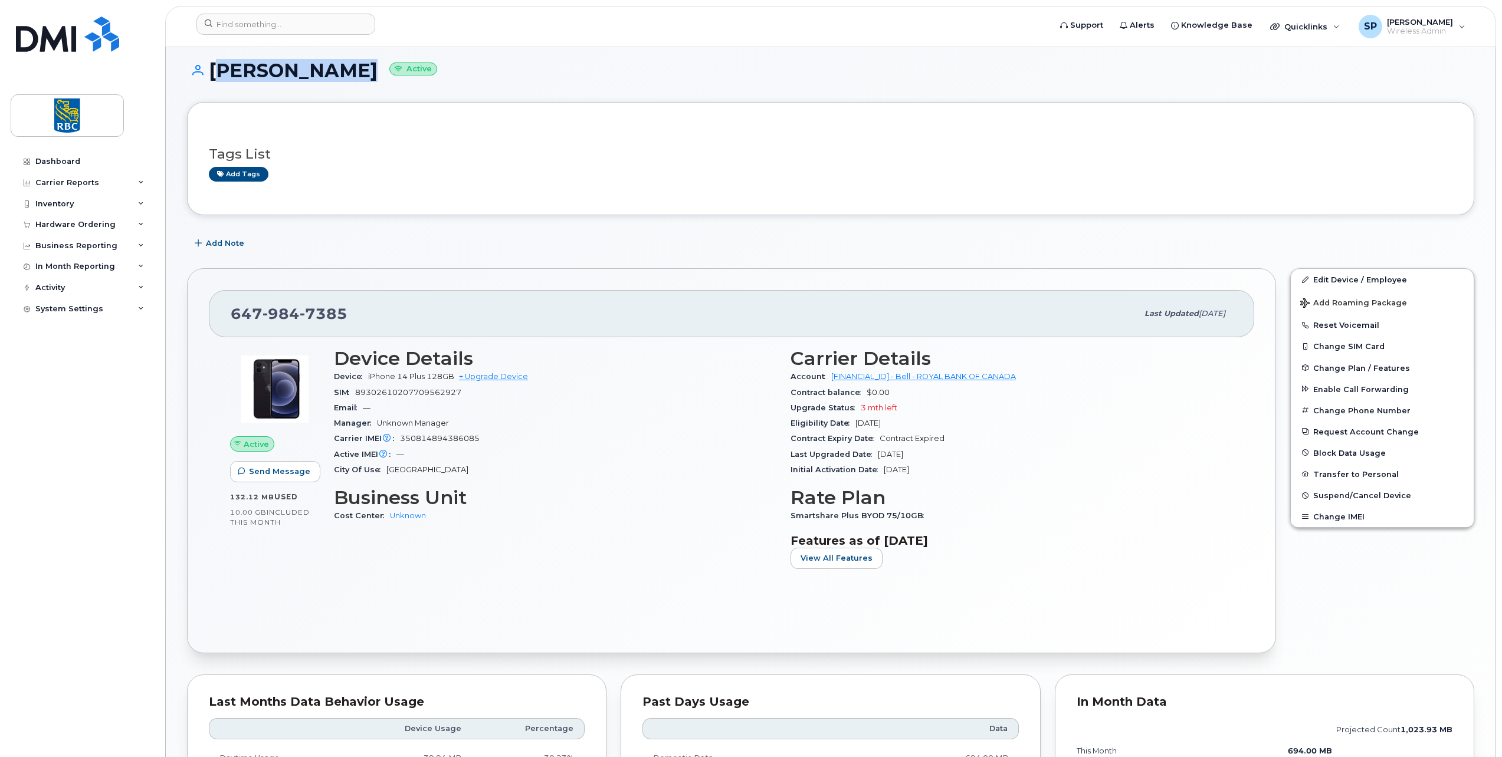
drag, startPoint x: 340, startPoint y: 68, endPoint x: 214, endPoint y: 65, distance: 125.7
click at [214, 65] on h1 "Steve Walker Active" at bounding box center [830, 70] width 1287 height 21
copy h1 "Steve Walker"
drag, startPoint x: 346, startPoint y: 316, endPoint x: 219, endPoint y: 311, distance: 126.9
click at [219, 311] on div "647 984 7385 Last updated Sep 11, 2025" at bounding box center [731, 313] width 1045 height 47
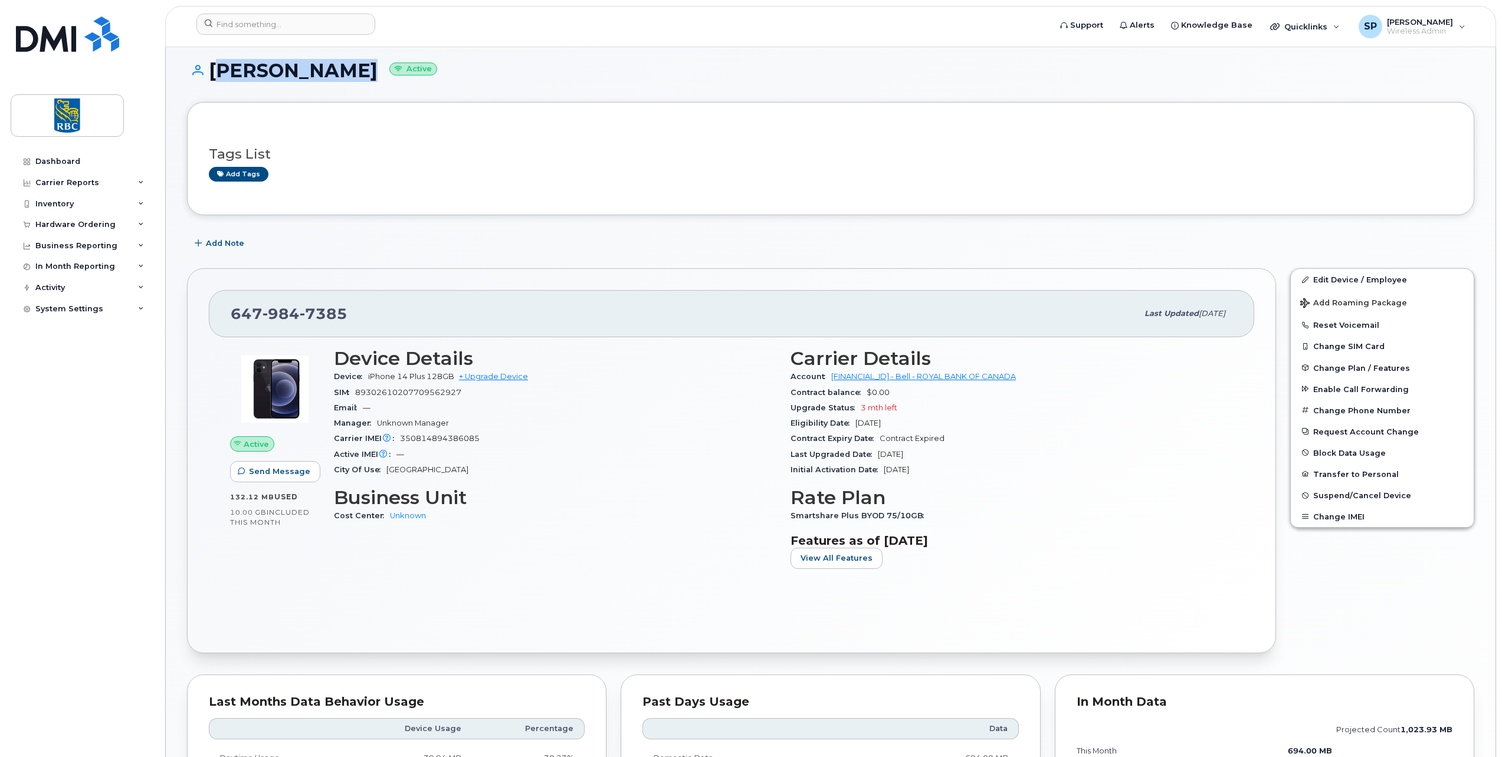
drag, startPoint x: 310, startPoint y: 74, endPoint x: 214, endPoint y: 74, distance: 96.2
click at [214, 74] on h1 "Steve Walker Active" at bounding box center [830, 70] width 1287 height 21
copy h1 "Steve Walker"
click at [259, 25] on input at bounding box center [285, 24] width 179 height 21
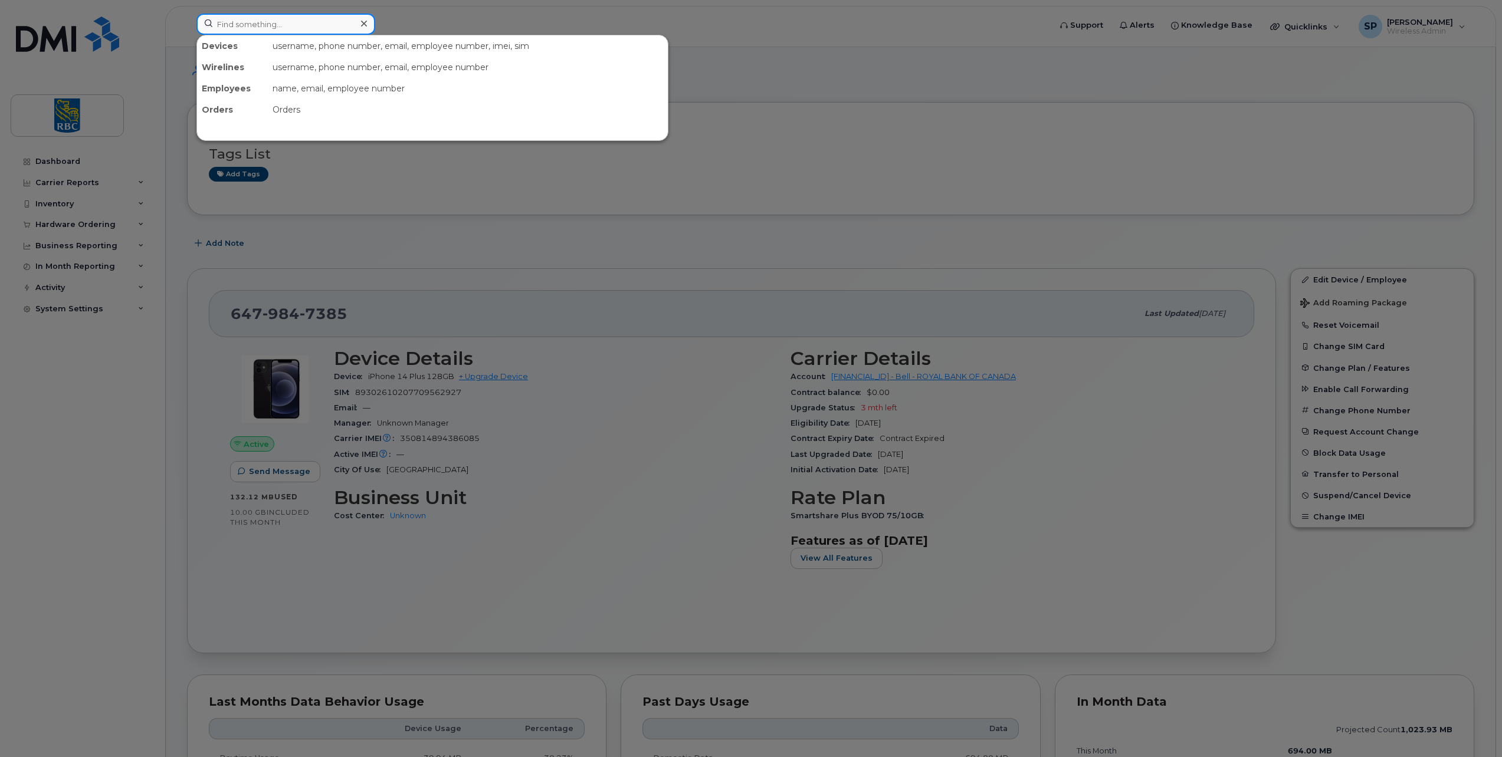
paste input "Steve Walker"
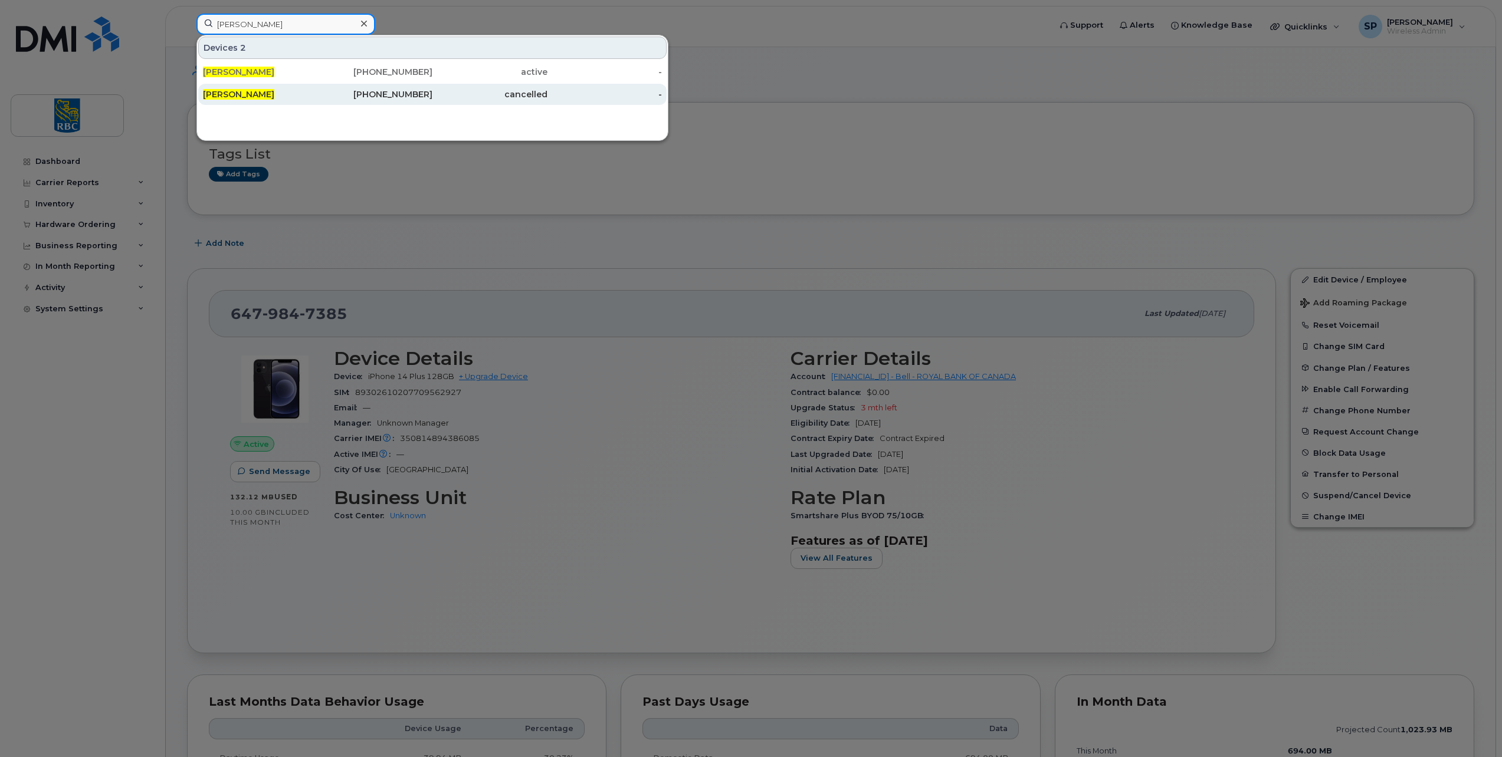
type input "Steve Walker"
click at [338, 96] on div "437-441-7947" at bounding box center [375, 94] width 115 height 12
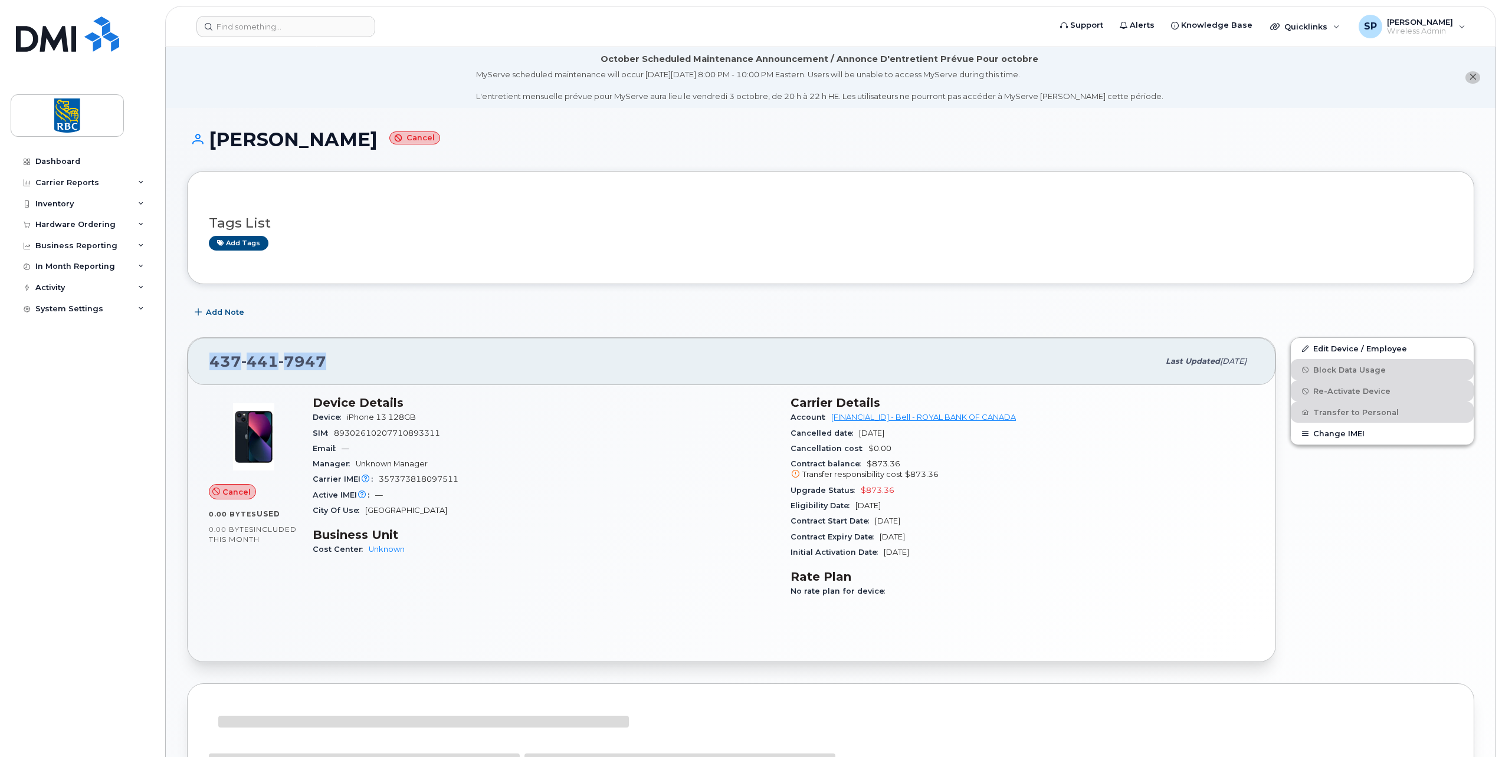
drag, startPoint x: 327, startPoint y: 360, endPoint x: 214, endPoint y: 357, distance: 113.9
click at [214, 357] on div "437 441 7947" at bounding box center [683, 361] width 949 height 25
copy span "437 441 7947"
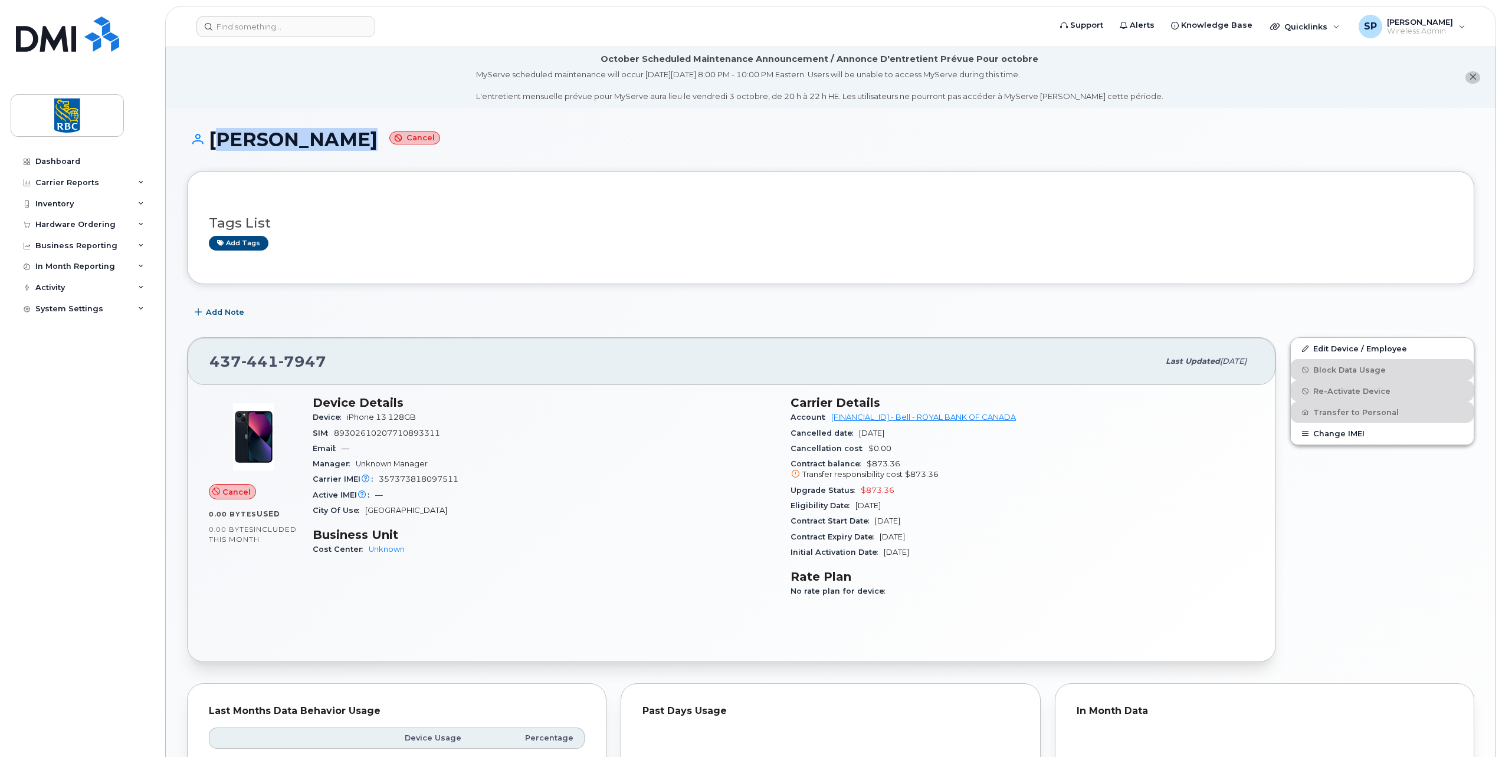
drag, startPoint x: 326, startPoint y: 140, endPoint x: 209, endPoint y: 136, distance: 116.3
click at [209, 136] on h1 "Steve Walker Cancel" at bounding box center [830, 139] width 1287 height 21
copy h1 "[PERSON_NAME]"
click at [235, 35] on input at bounding box center [285, 26] width 179 height 21
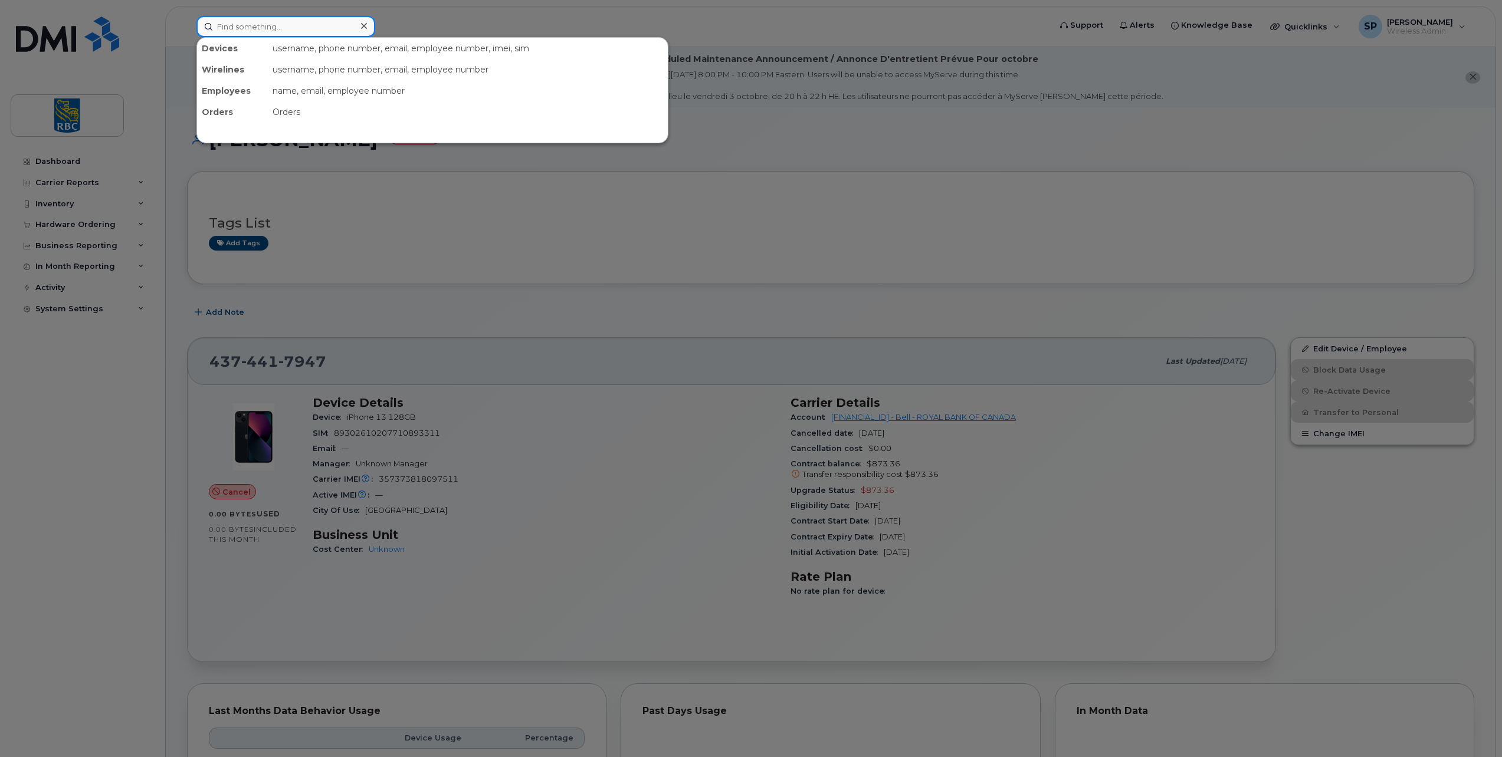
paste input "[PERSON_NAME]"
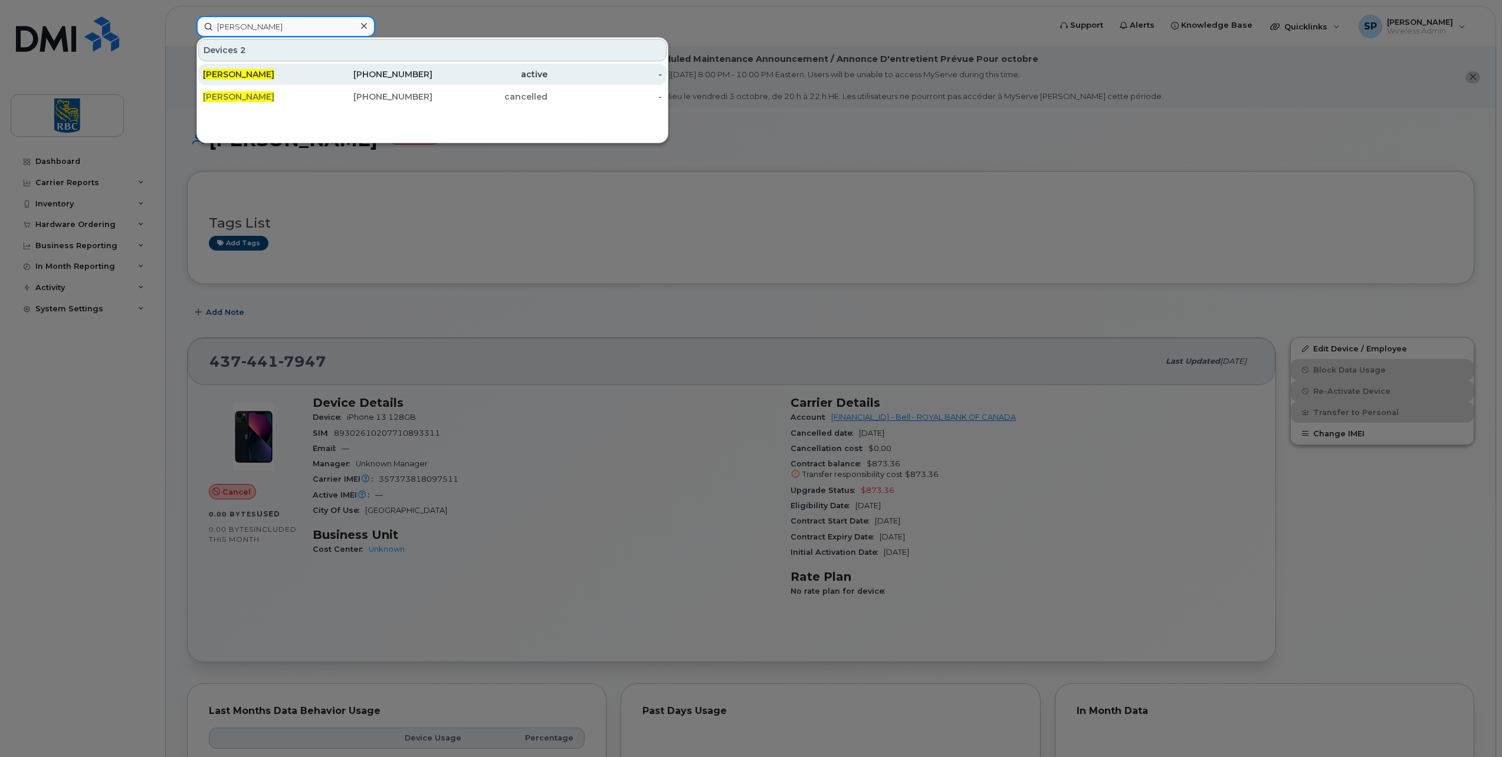
type input "[PERSON_NAME]"
click at [275, 71] on div "[PERSON_NAME]" at bounding box center [260, 74] width 115 height 12
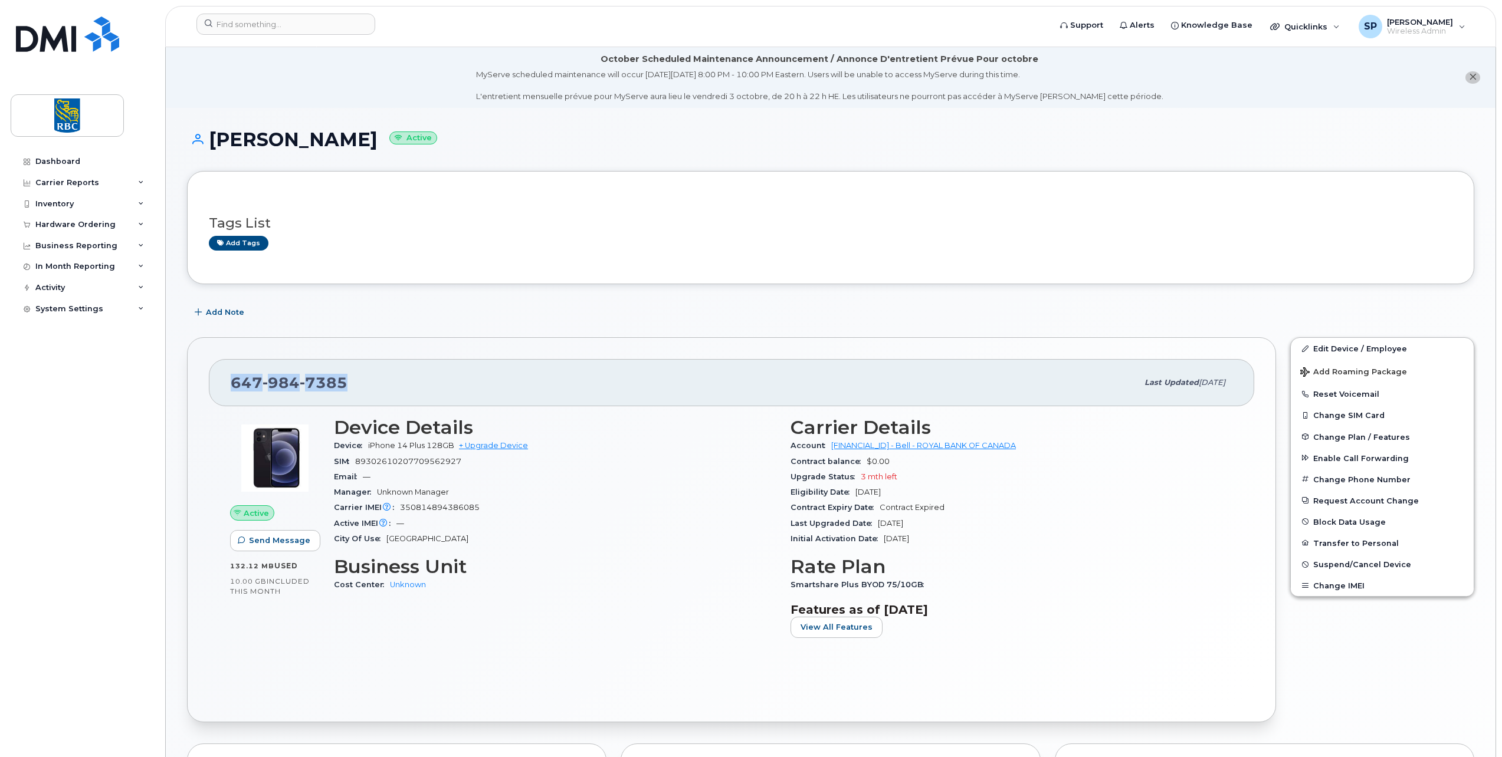
drag, startPoint x: 323, startPoint y: 383, endPoint x: 234, endPoint y: 383, distance: 88.5
click at [234, 383] on div "647 984 7385" at bounding box center [684, 382] width 907 height 25
copy span "647 984 7385"
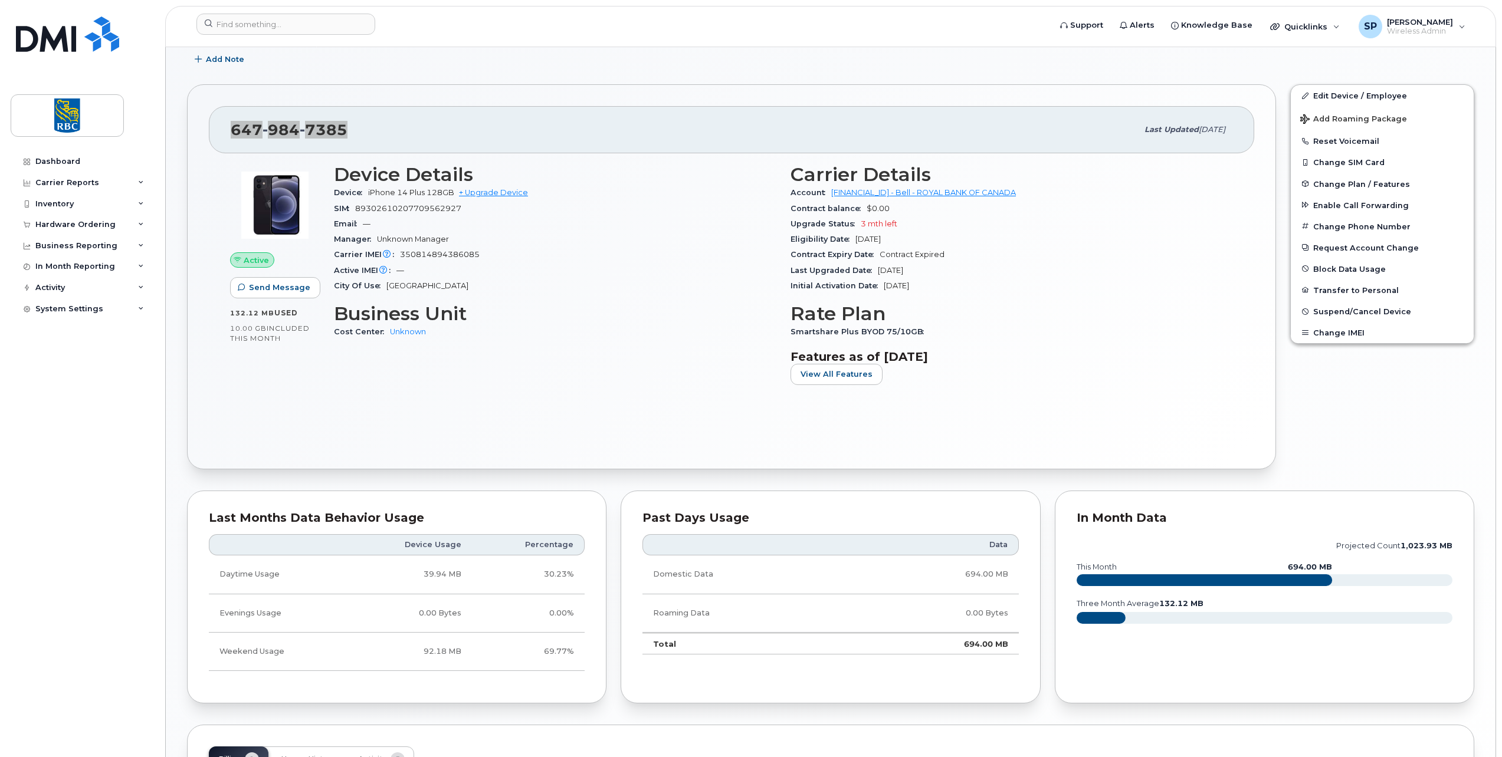
scroll to position [69, 0]
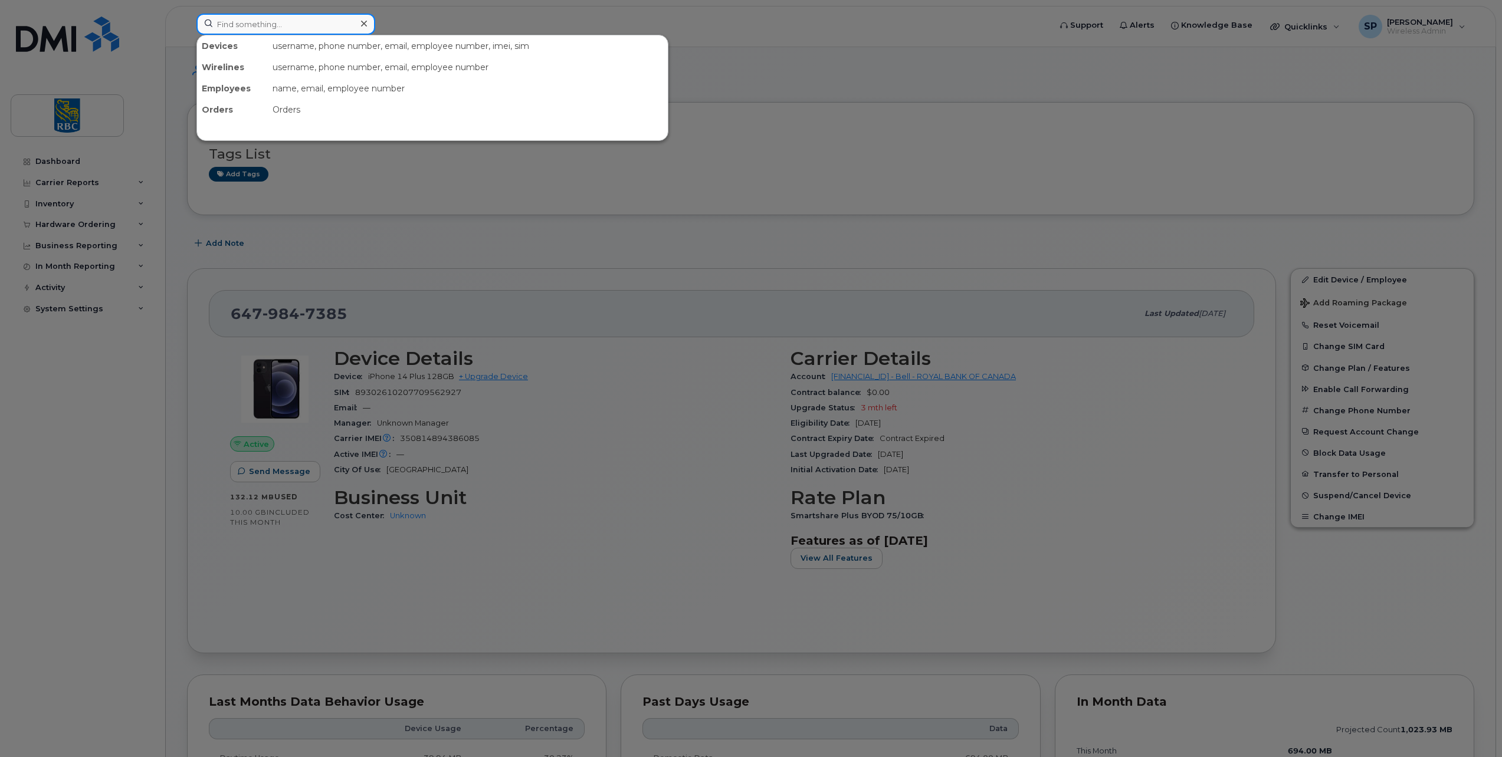
click at [234, 29] on input at bounding box center [285, 24] width 179 height 21
paste input "4164769564"
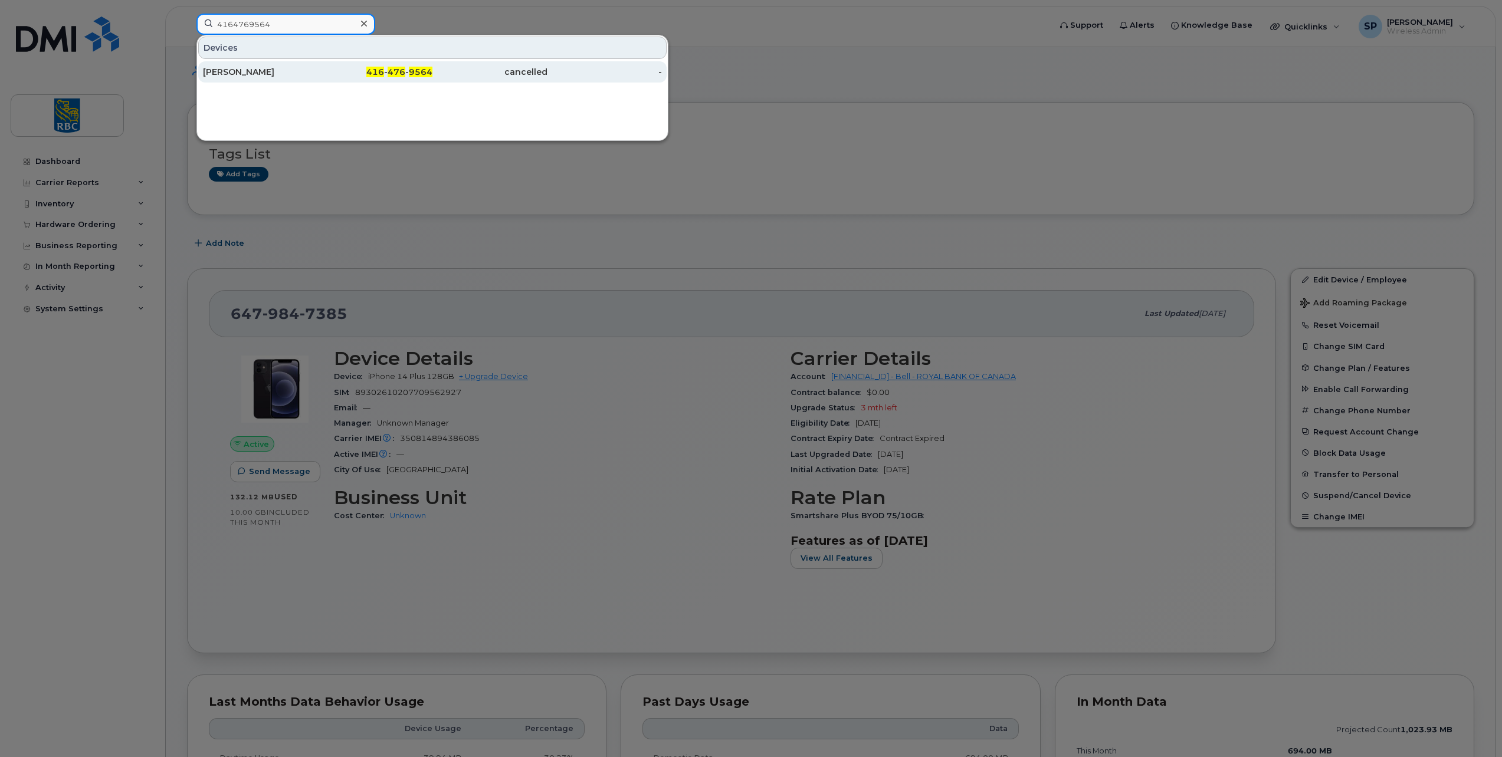
type input "4164769564"
click at [244, 71] on div "[PERSON_NAME]" at bounding box center [260, 72] width 115 height 12
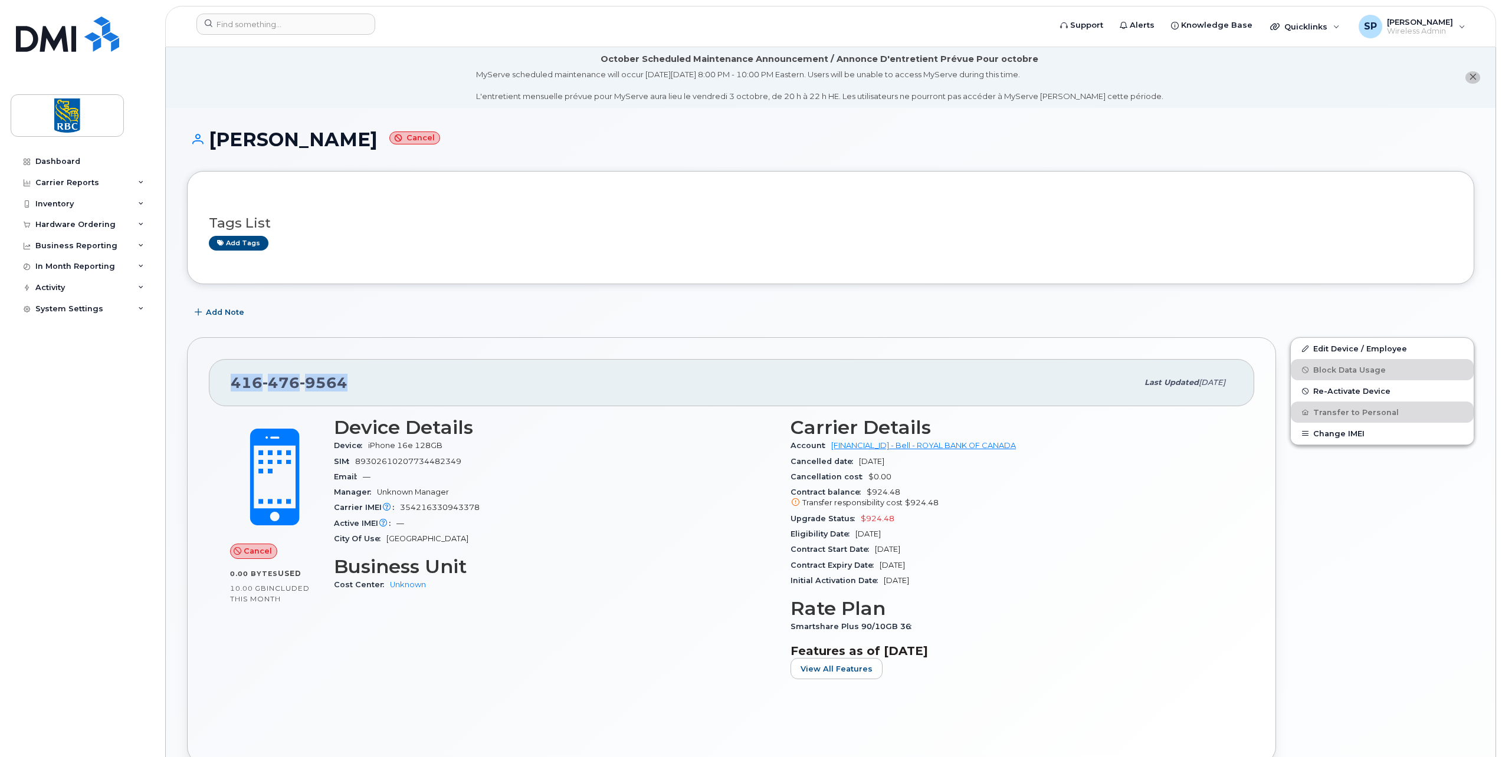
drag, startPoint x: 352, startPoint y: 388, endPoint x: 220, endPoint y: 381, distance: 132.3
click at [220, 381] on div "[PHONE_NUMBER] Last updated [DATE]" at bounding box center [731, 382] width 1045 height 47
click at [271, 18] on input at bounding box center [285, 24] width 179 height 21
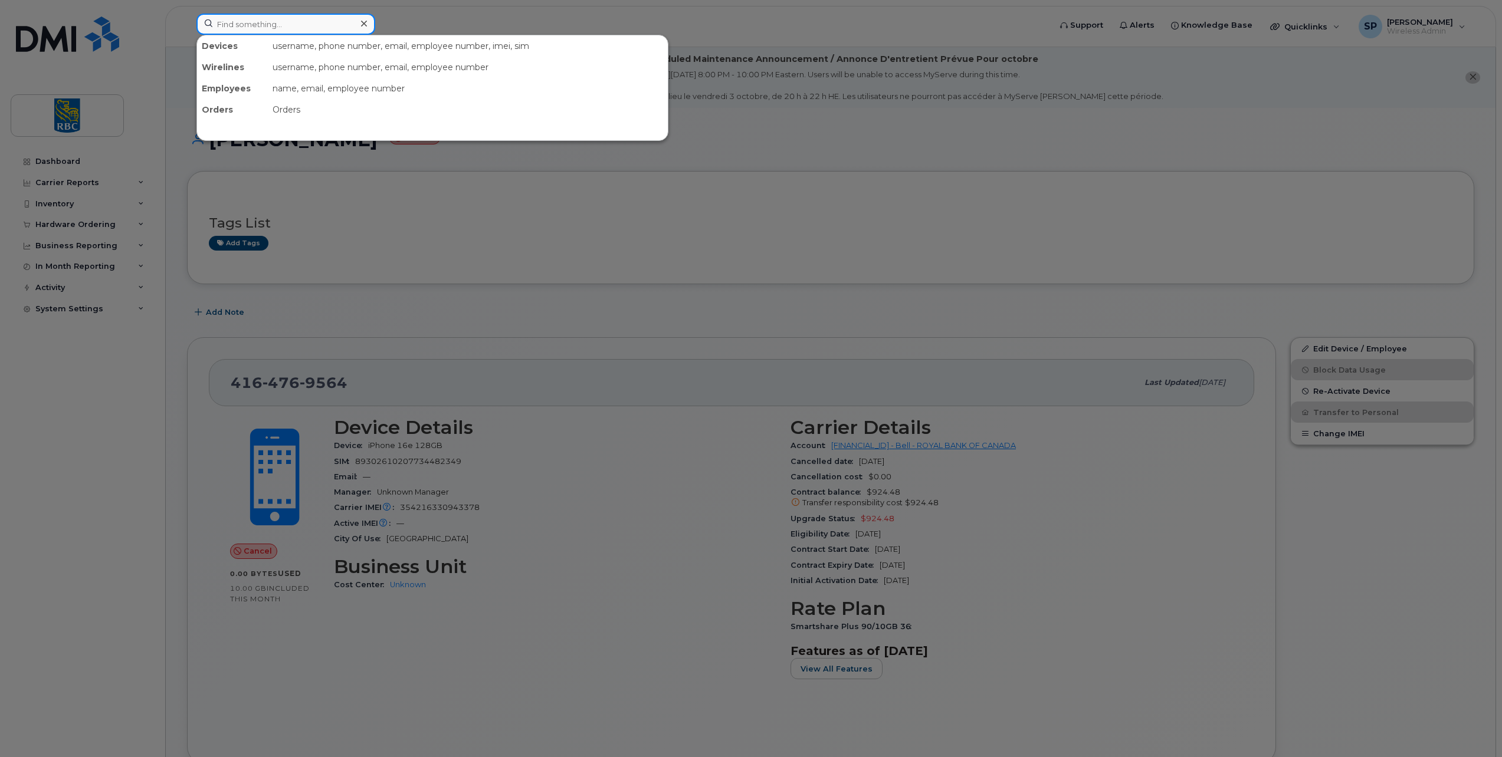
paste input "4164347244"
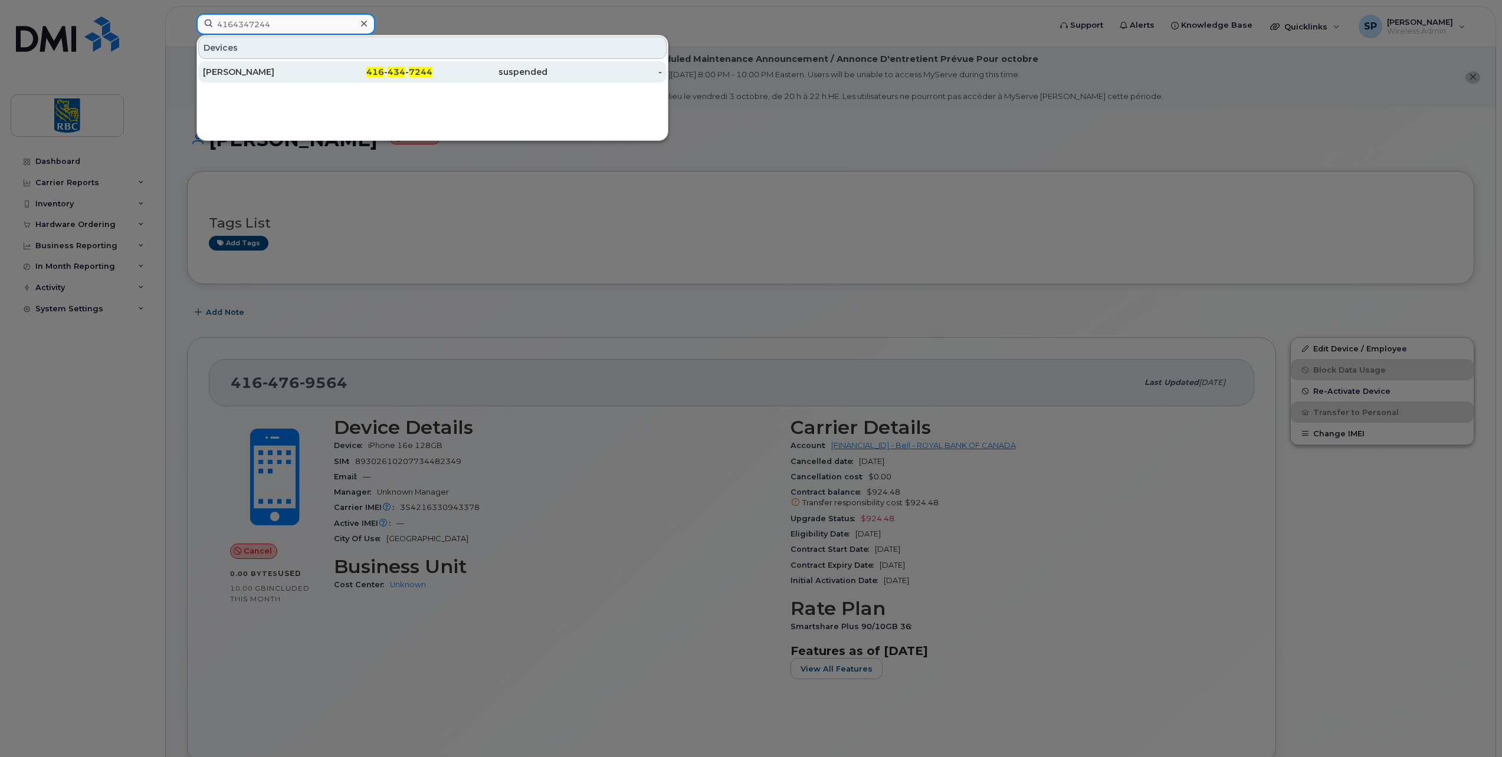
type input "4164347244"
click at [232, 73] on div "[PERSON_NAME]" at bounding box center [260, 72] width 115 height 12
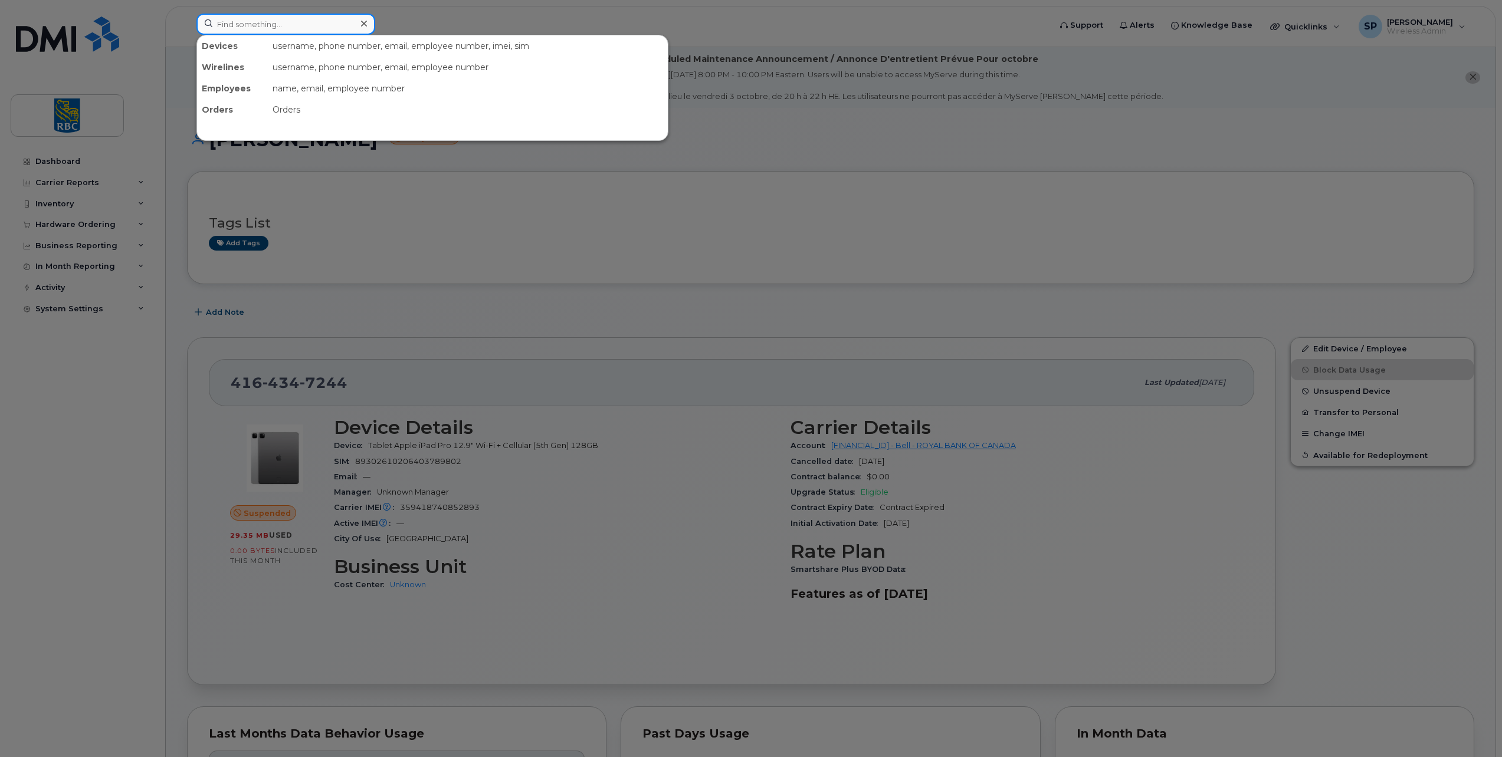
click at [222, 28] on input at bounding box center [285, 24] width 179 height 21
paste input "2893140831"
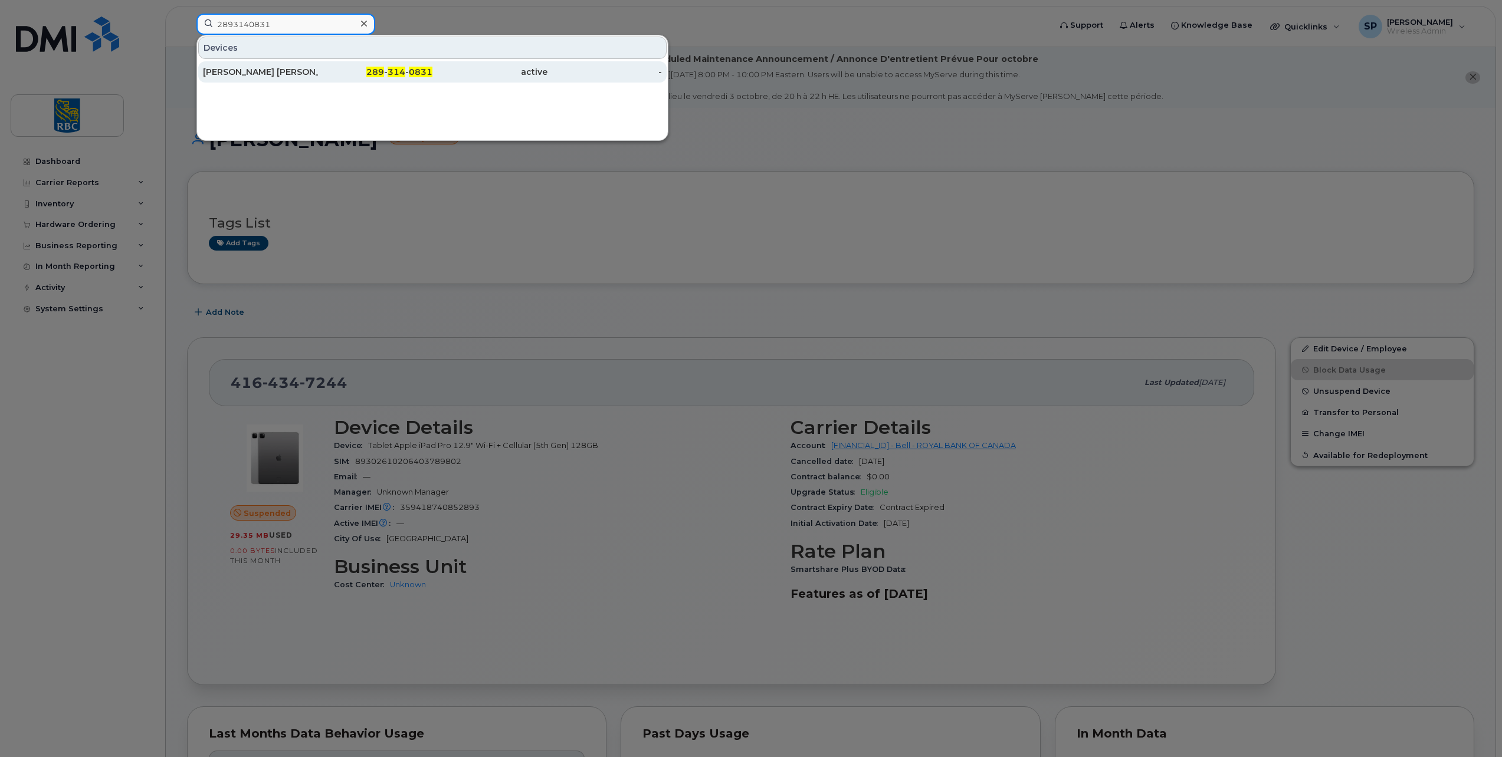
type input "2893140831"
drag, startPoint x: 273, startPoint y: 73, endPoint x: 237, endPoint y: 101, distance: 46.3
click at [273, 73] on div "Sampath Reddy Vallapureddy" at bounding box center [260, 72] width 115 height 12
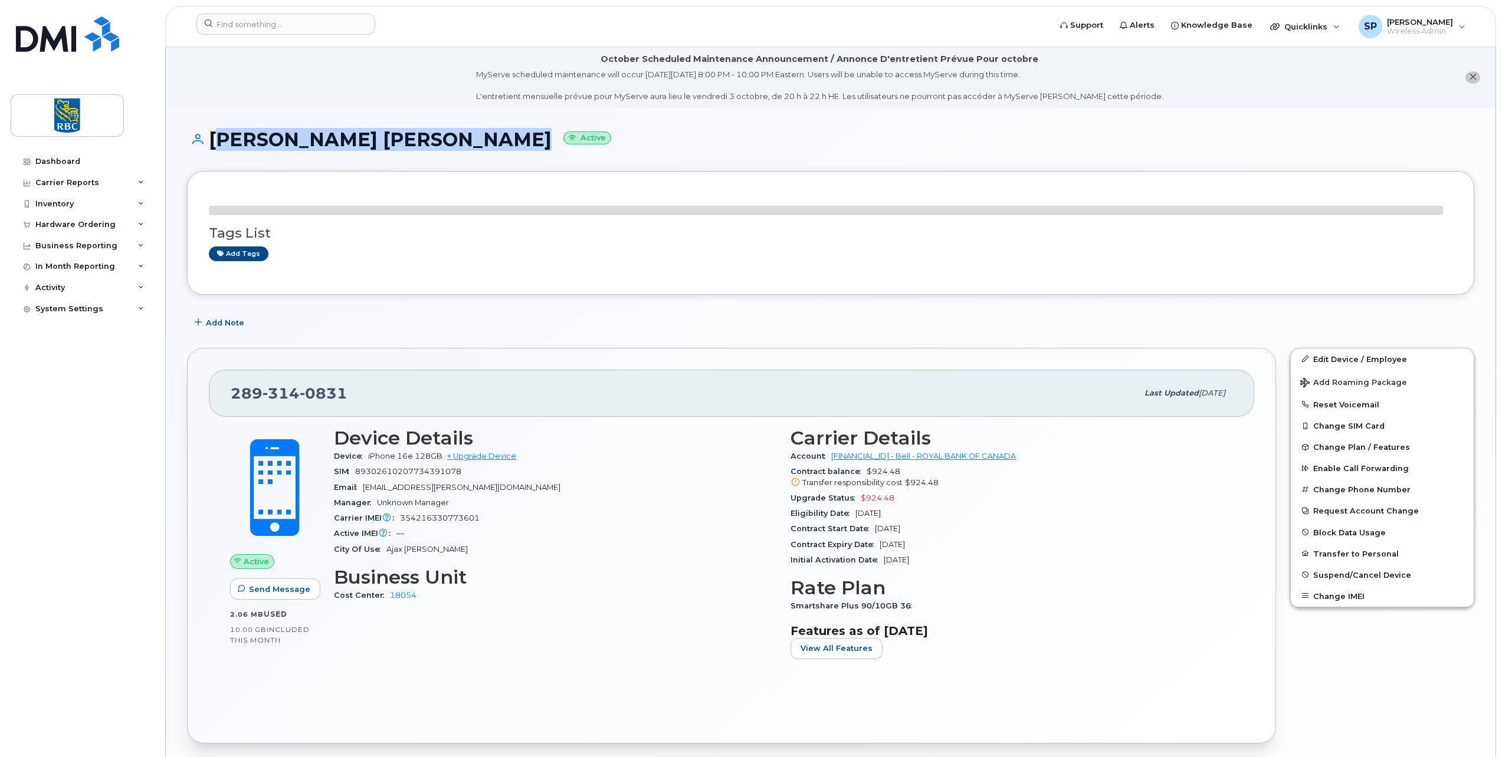
drag, startPoint x: 500, startPoint y: 141, endPoint x: 212, endPoint y: 134, distance: 288.5
click at [212, 134] on h1 "[PERSON_NAME] [PERSON_NAME] Active" at bounding box center [830, 139] width 1287 height 21
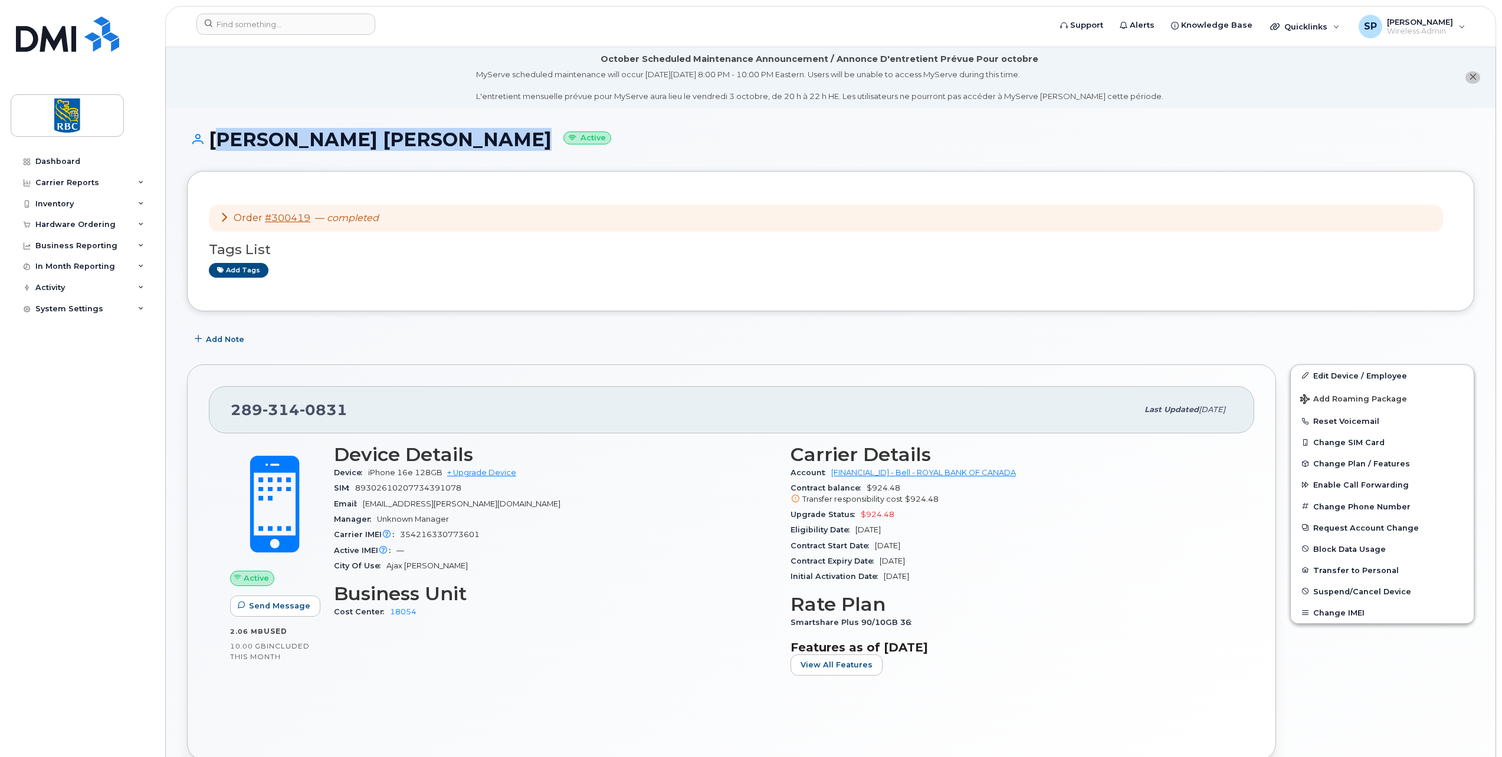
copy h1 "[PERSON_NAME] [PERSON_NAME]"
click at [432, 533] on span "354216330773601" at bounding box center [440, 534] width 80 height 9
copy span "354216330773601"
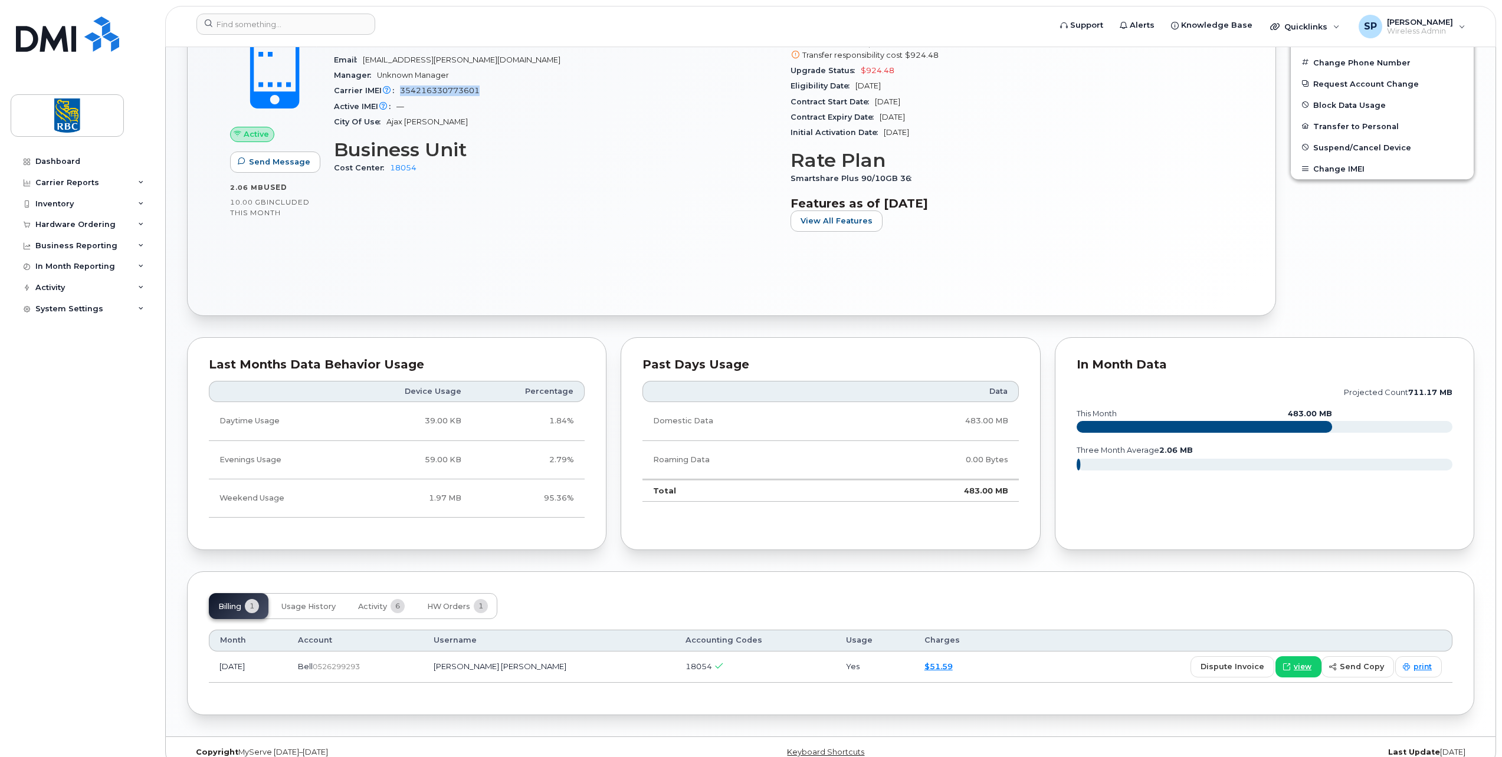
scroll to position [461, 0]
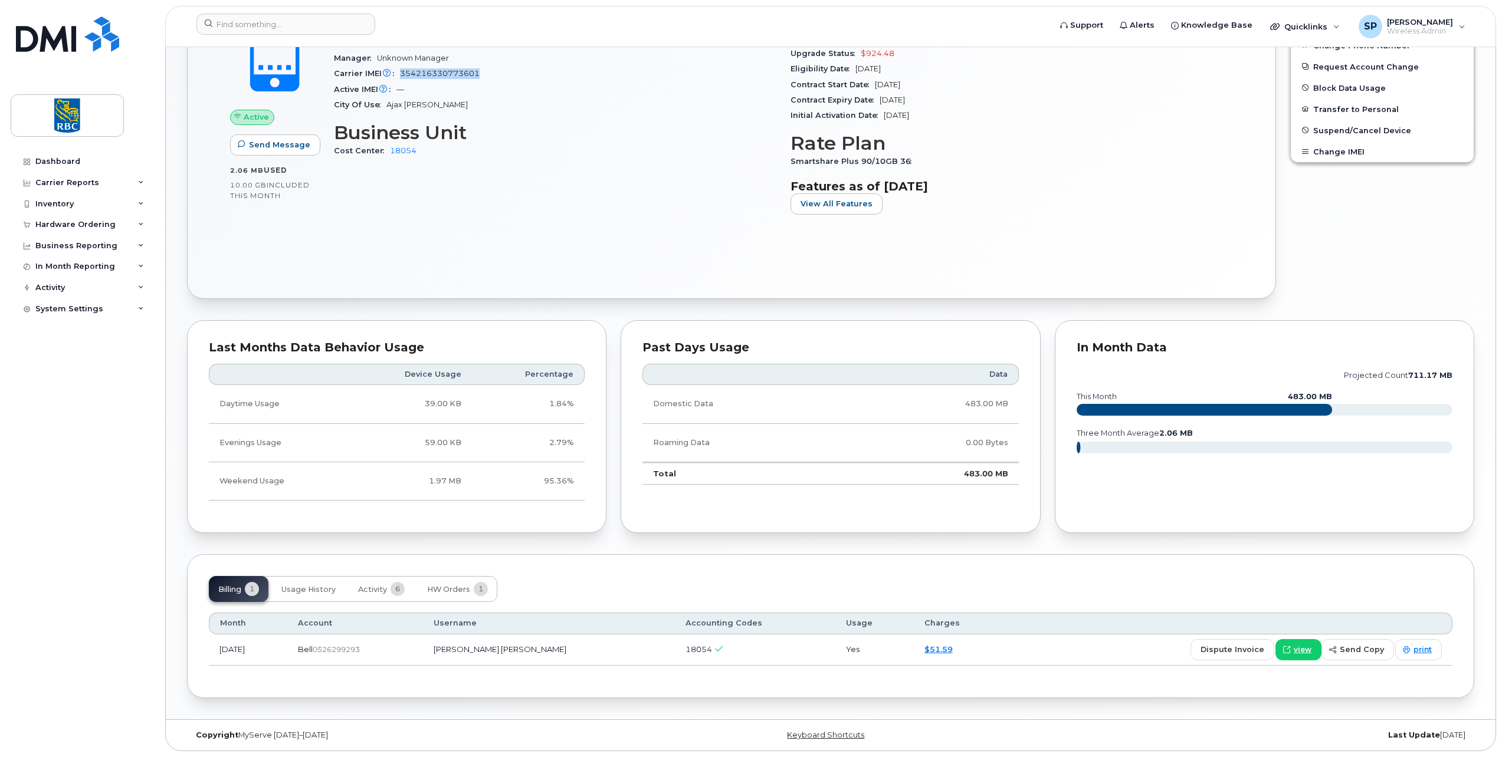
drag, startPoint x: 360, startPoint y: 652, endPoint x: 334, endPoint y: 652, distance: 26.6
click at [334, 652] on div "Bell  0526299293" at bounding box center [355, 649] width 115 height 11
copy span "0526299293"
click at [282, 20] on input at bounding box center [285, 24] width 179 height 21
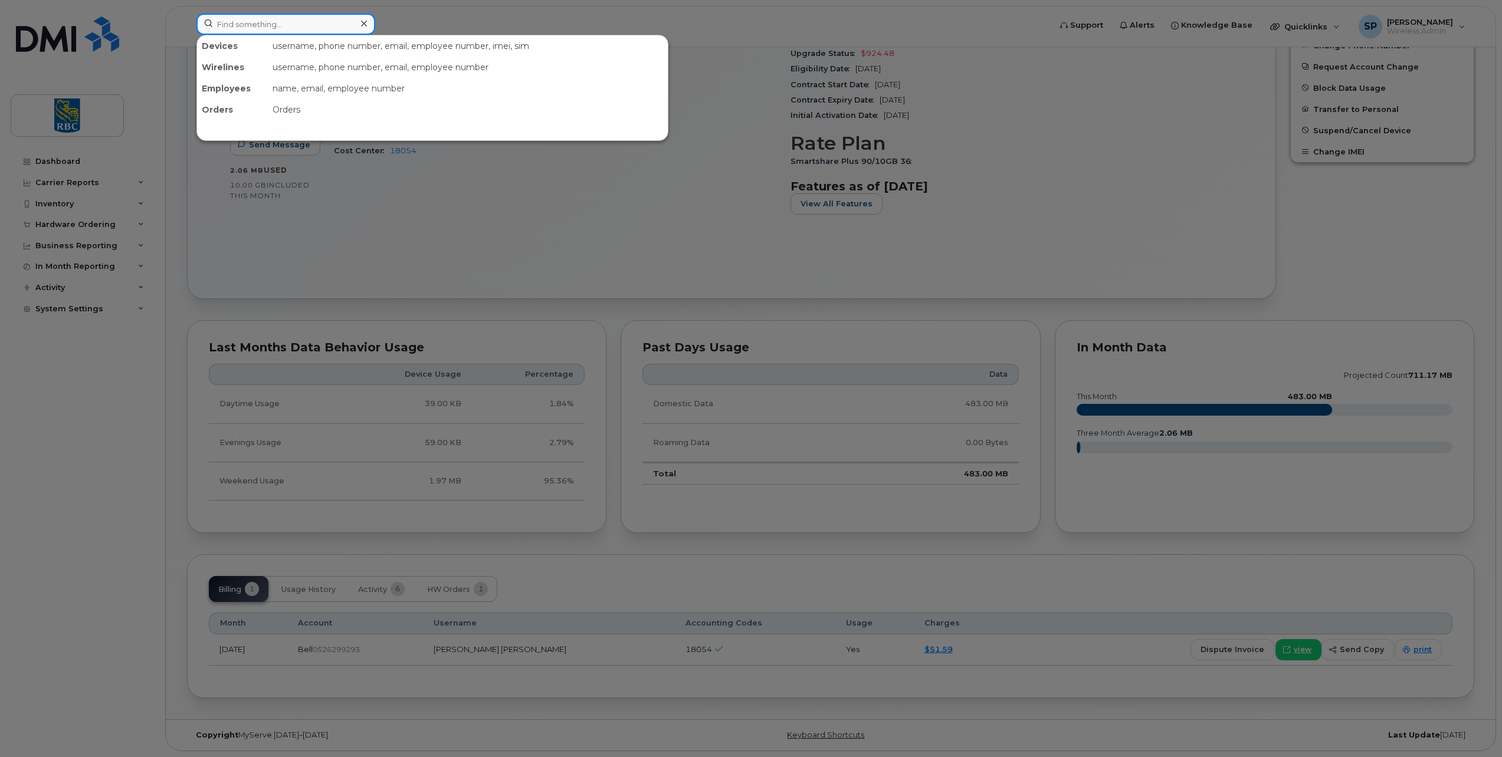
paste input "4374558809"
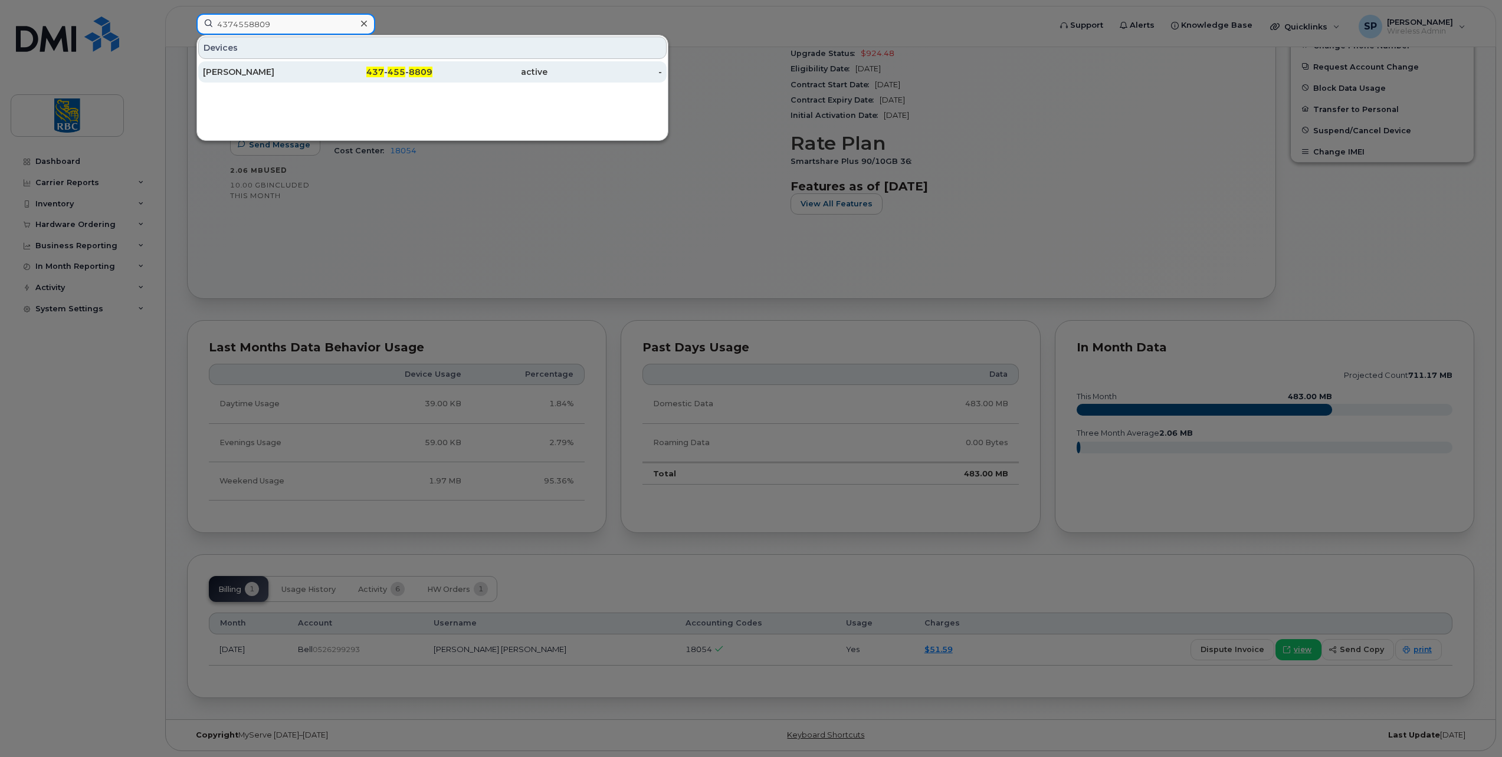
type input "4374558809"
drag, startPoint x: 263, startPoint y: 72, endPoint x: 281, endPoint y: 91, distance: 27.1
click at [262, 72] on div "[PERSON_NAME]" at bounding box center [260, 72] width 115 height 12
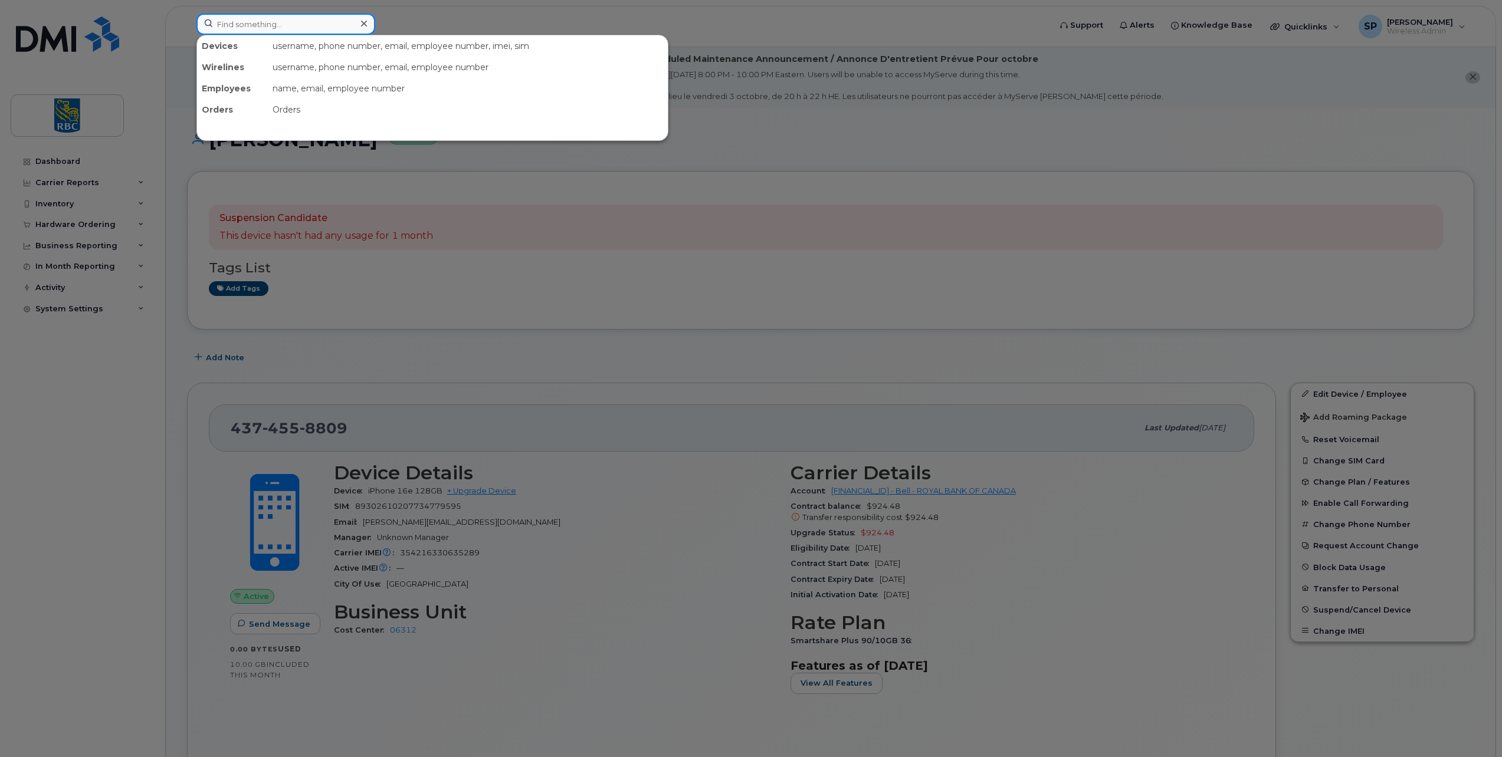
click at [225, 22] on input at bounding box center [285, 24] width 179 height 21
paste input "[TECHNICAL_ID]"
click at [232, 22] on input "[TECHNICAL_ID]" at bounding box center [285, 24] width 179 height 21
drag, startPoint x: 313, startPoint y: 25, endPoint x: 189, endPoint y: 24, distance: 123.9
click at [189, 24] on div "354216330741020 No results" at bounding box center [619, 27] width 865 height 26
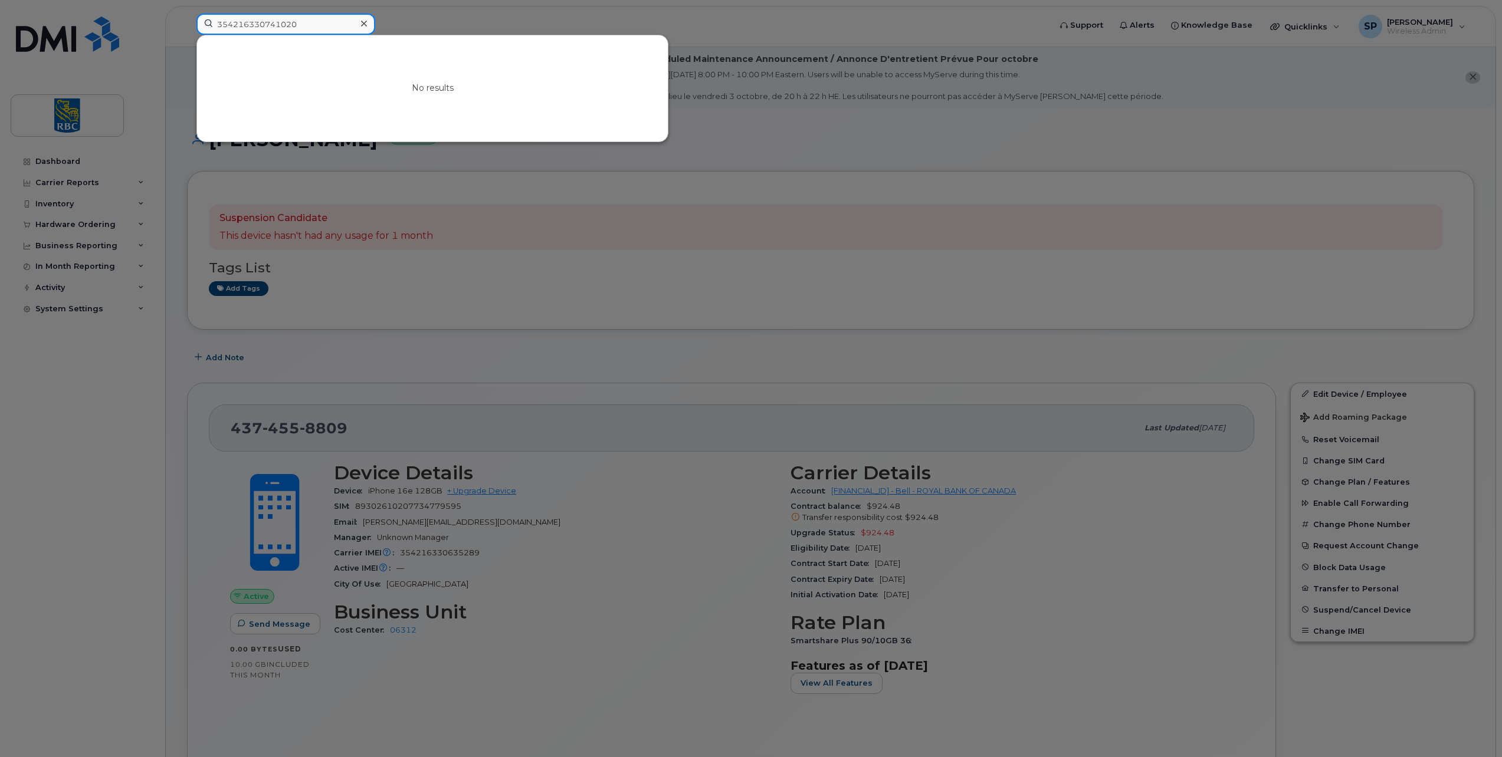
click at [254, 27] on input "354216330741020" at bounding box center [285, 24] width 179 height 21
paste input "6474647051"
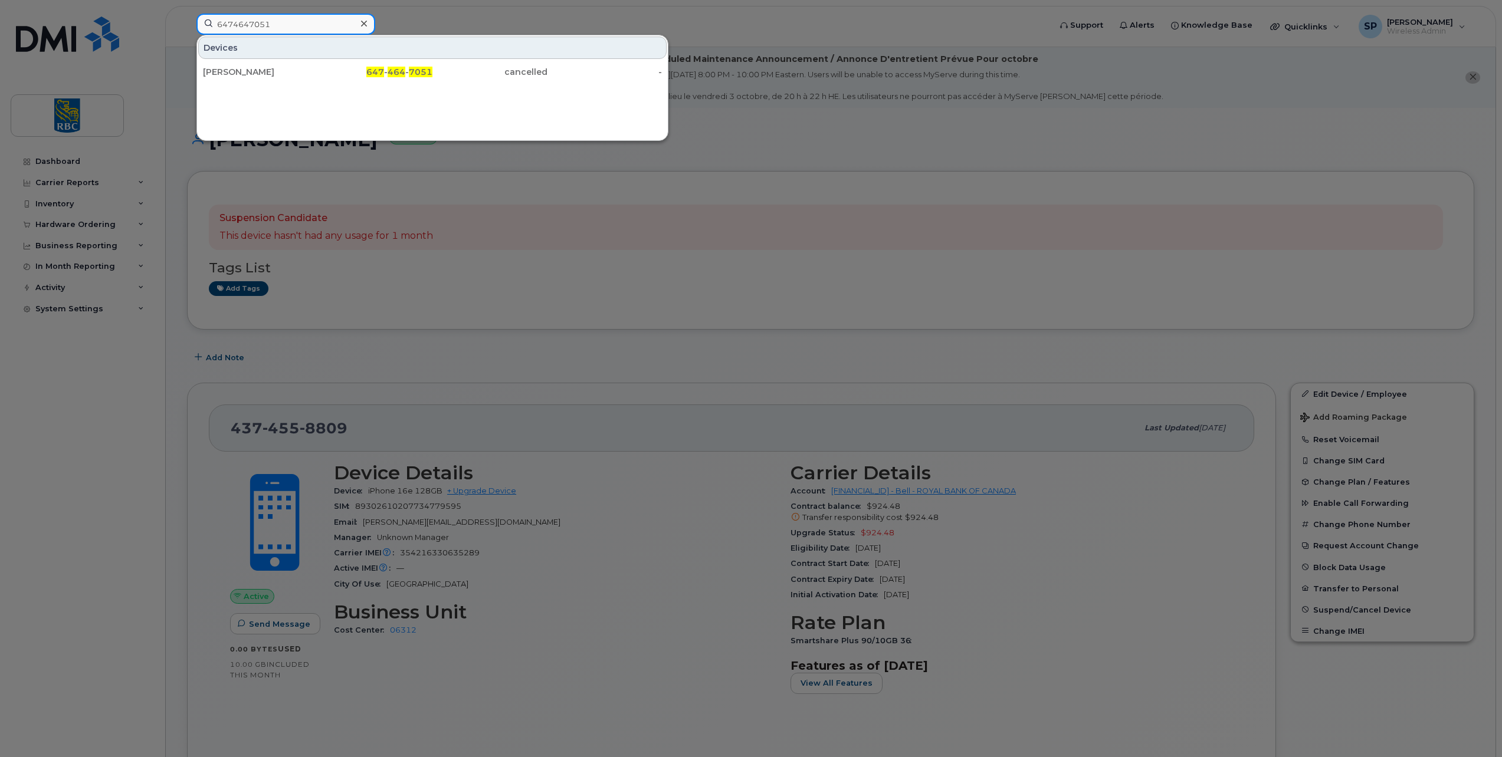
type input "6474647051"
